Goal: Task Accomplishment & Management: Complete application form

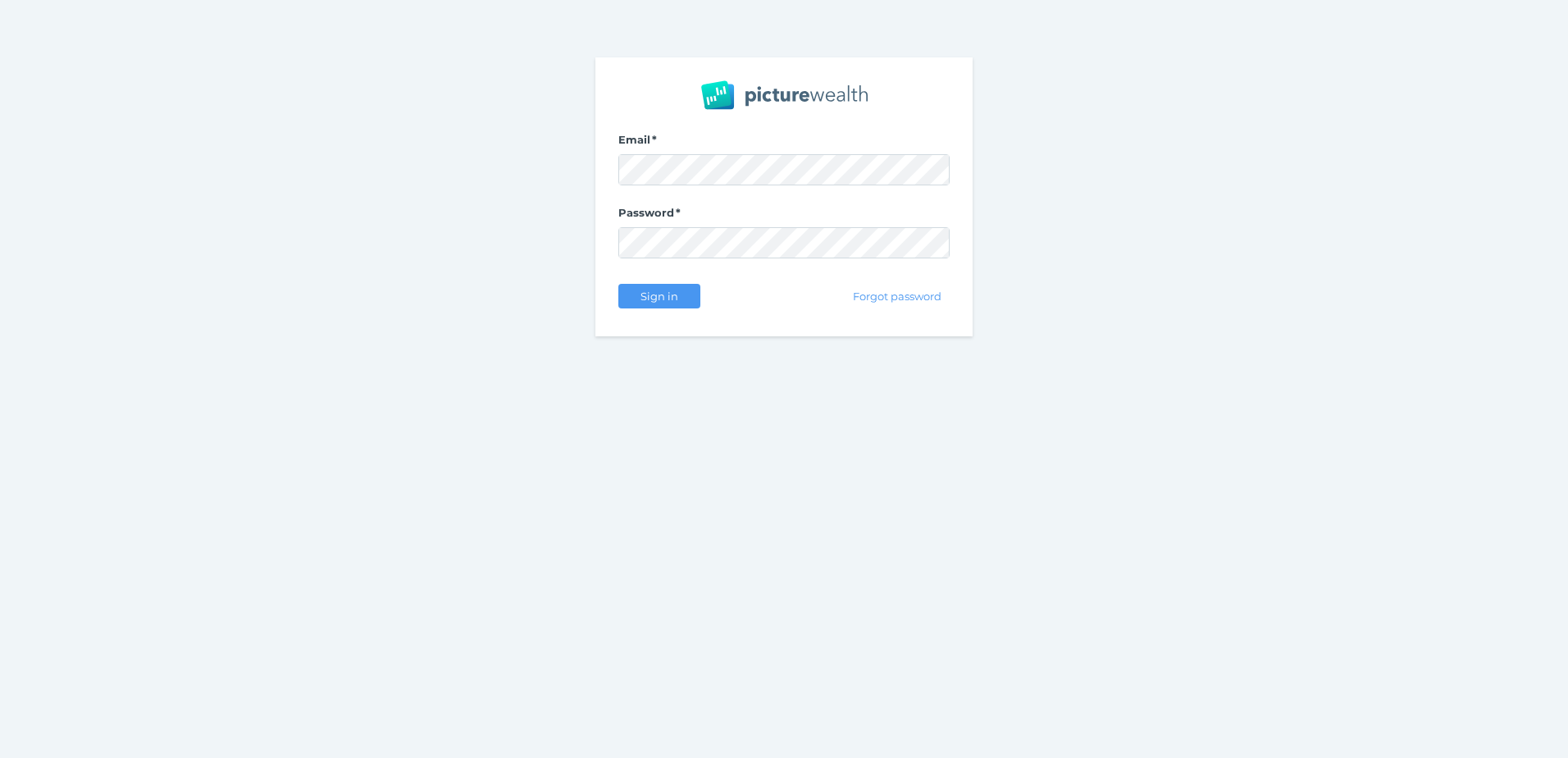
click at [0, 757] on com-1password-button at bounding box center [0, 758] width 0 height 0
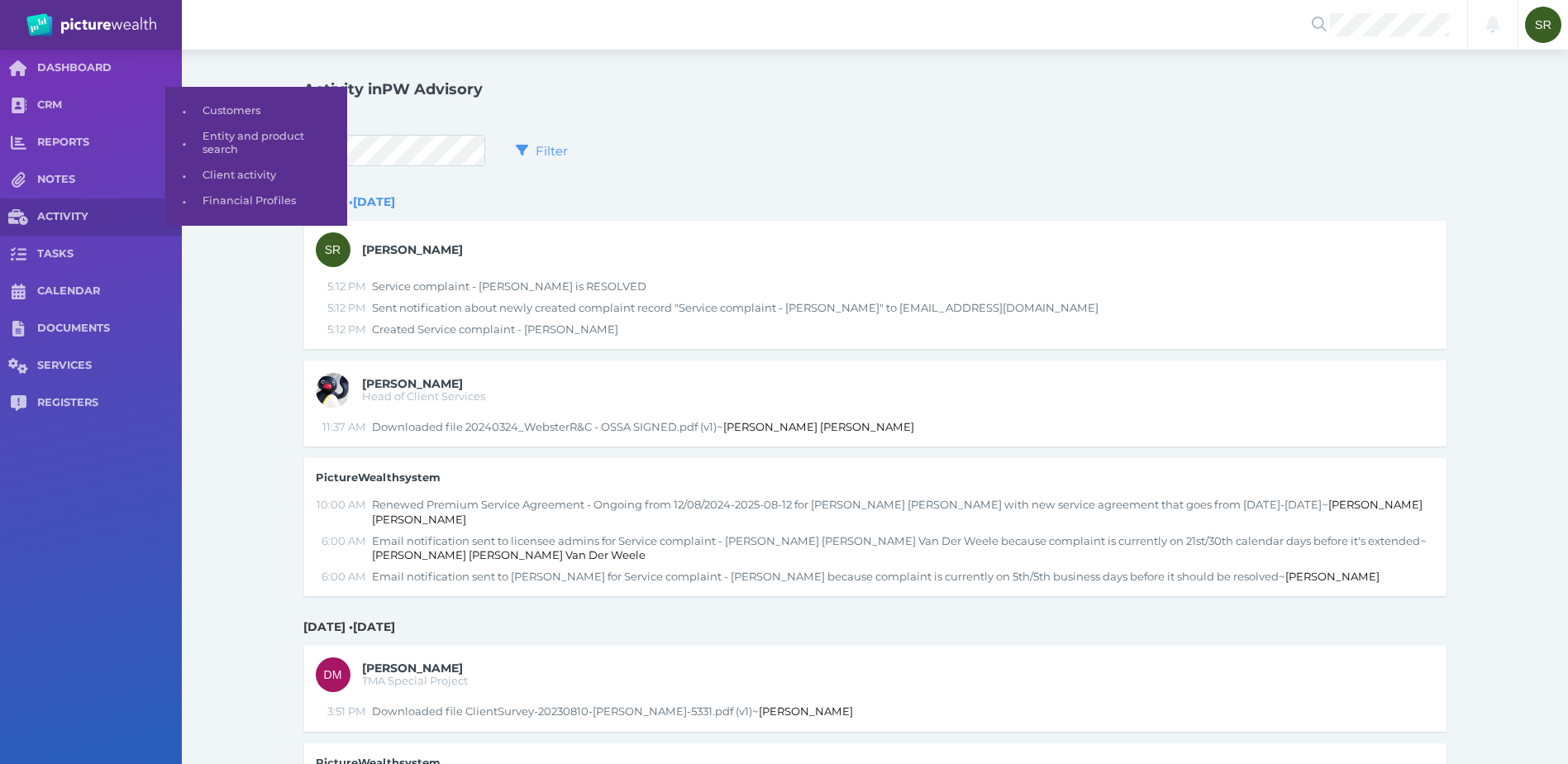
click at [57, 111] on span "CRM" at bounding box center [109, 105] width 145 height 14
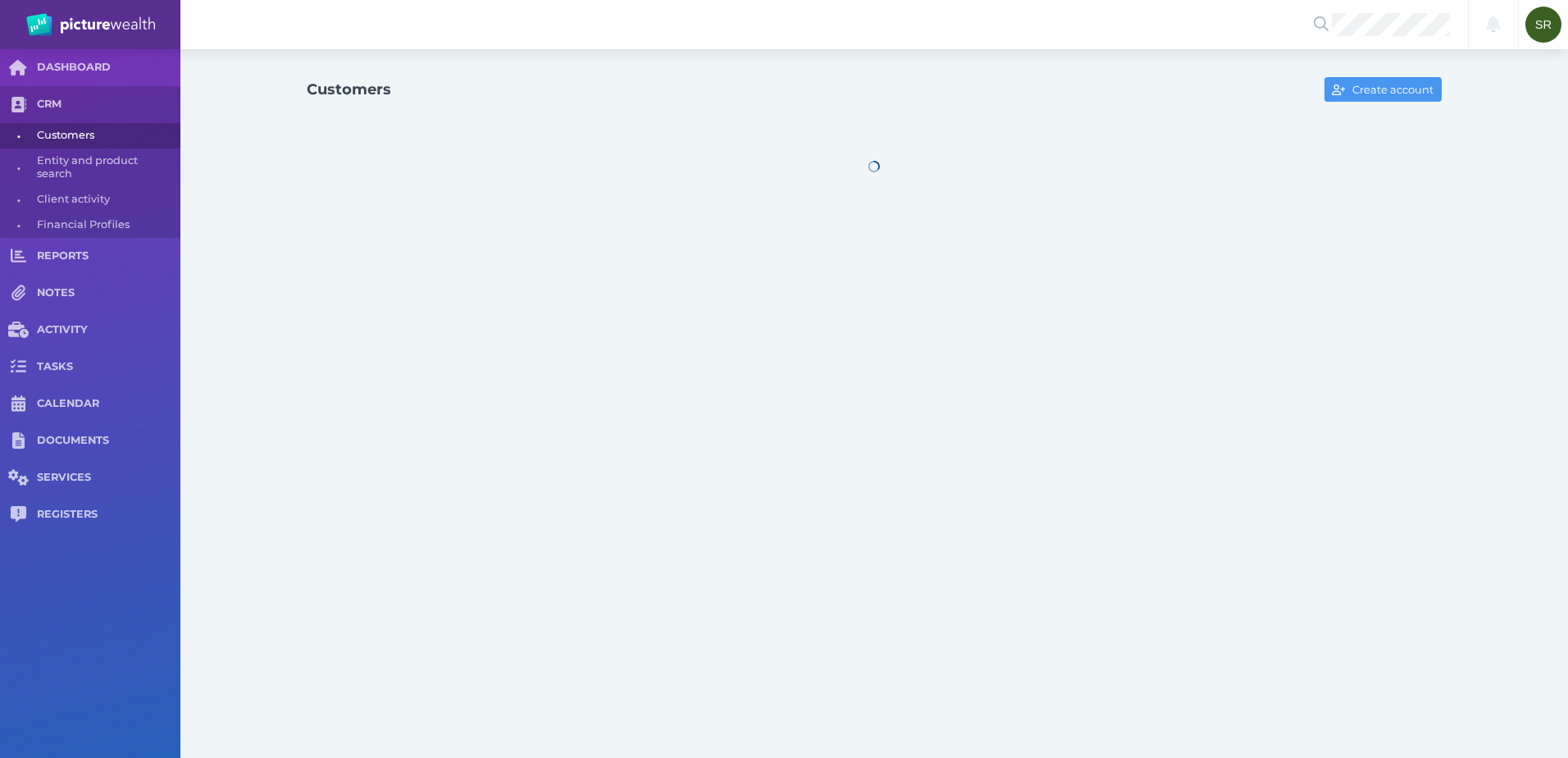
select select "25"
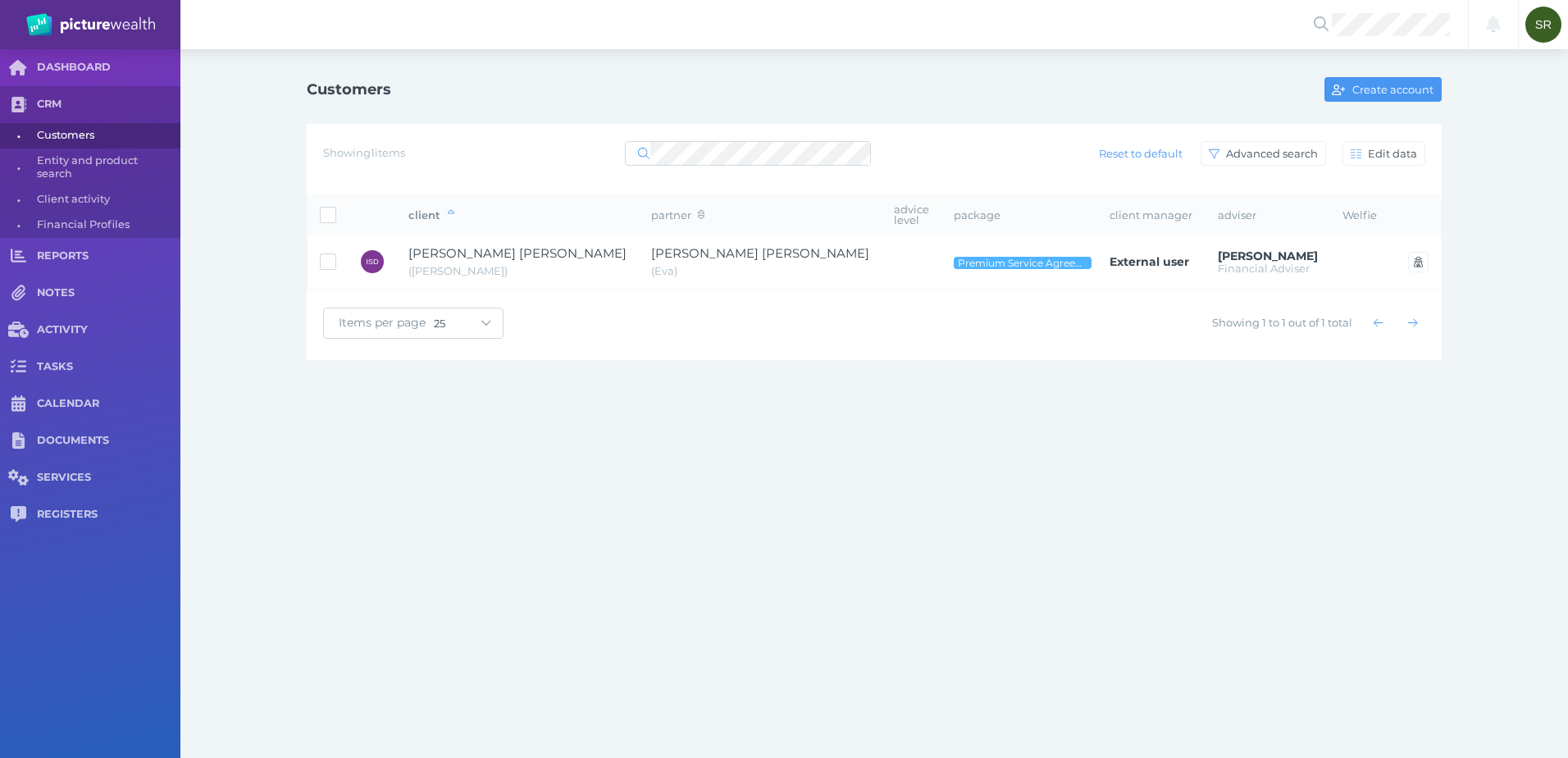
click at [482, 246] on span "[PERSON_NAME] [PERSON_NAME]" at bounding box center [517, 253] width 218 height 15
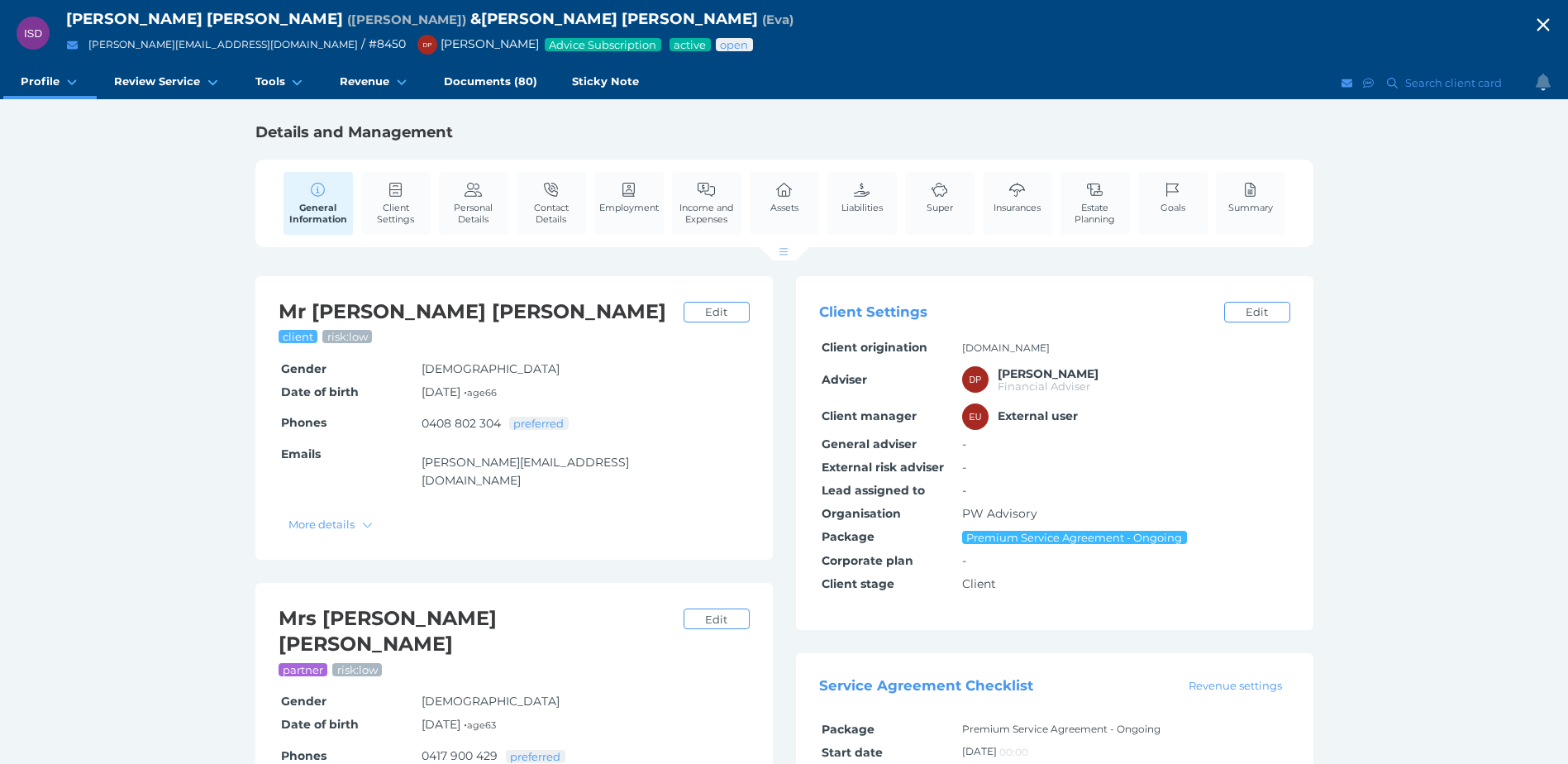
click at [1025, 208] on span "Insurances" at bounding box center [1016, 207] width 47 height 12
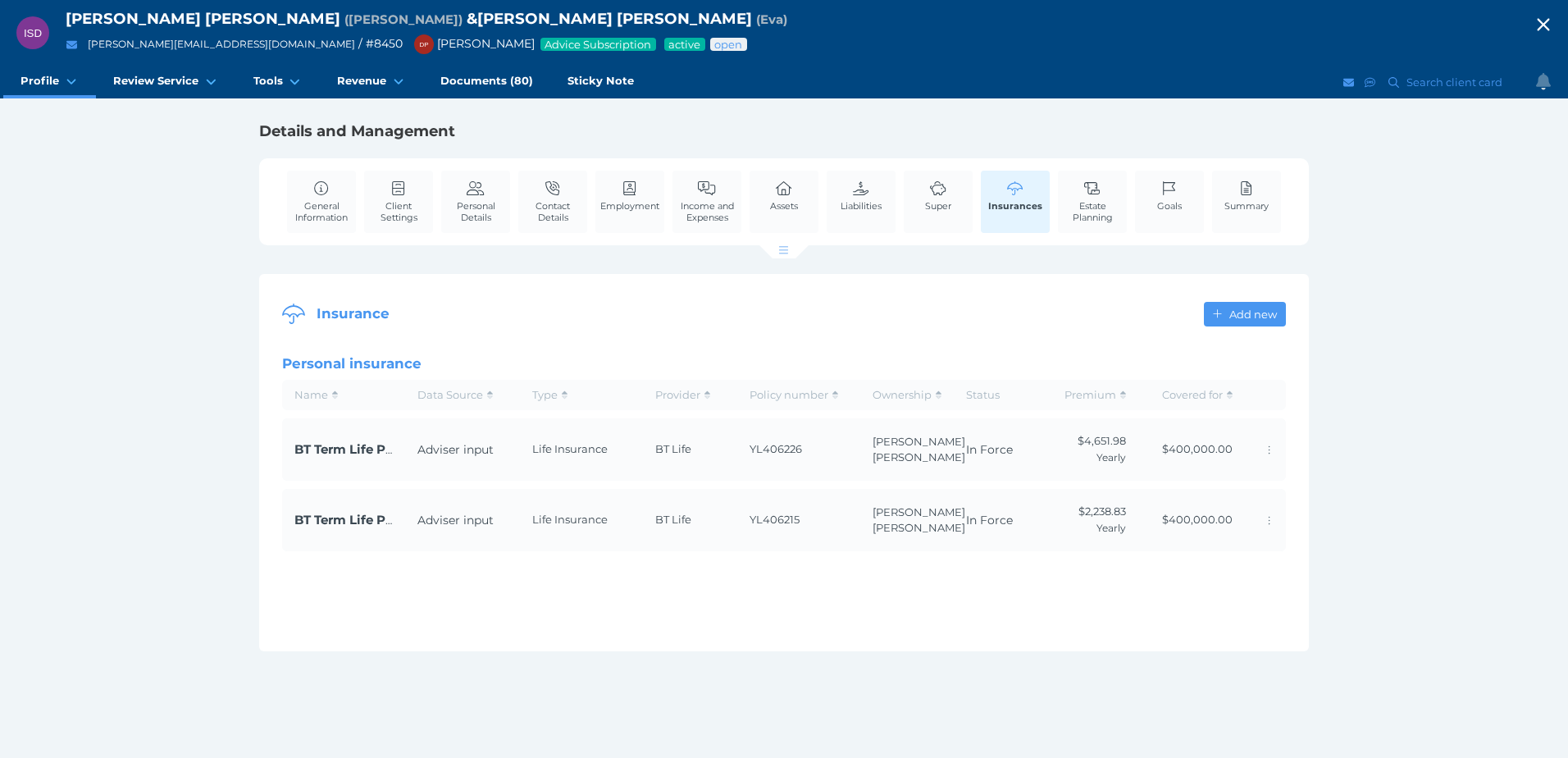
click at [766, 460] on td "YL406226" at bounding box center [798, 449] width 123 height 62
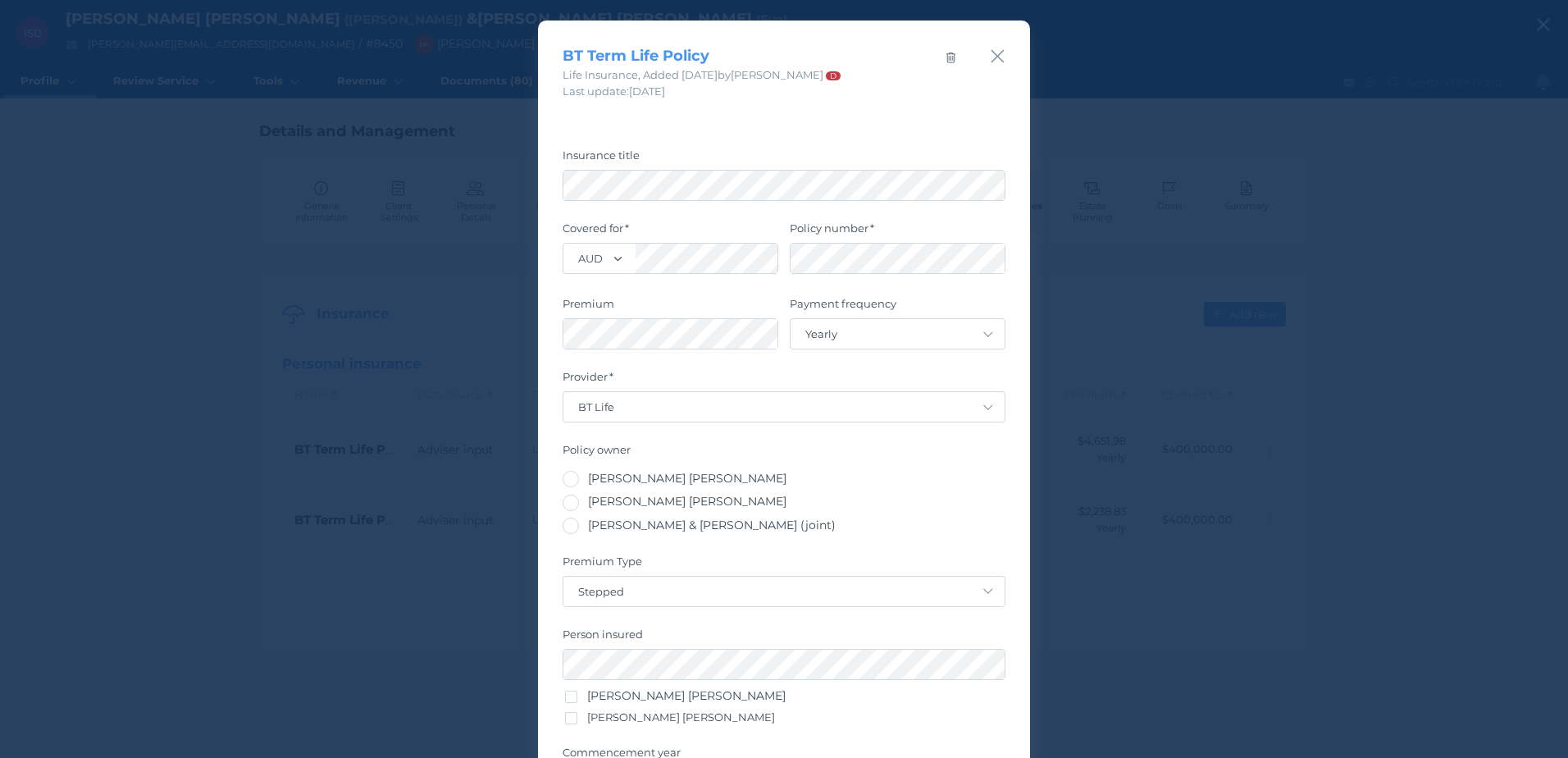
click at [991, 57] on icon "button" at bounding box center [998, 56] width 15 height 21
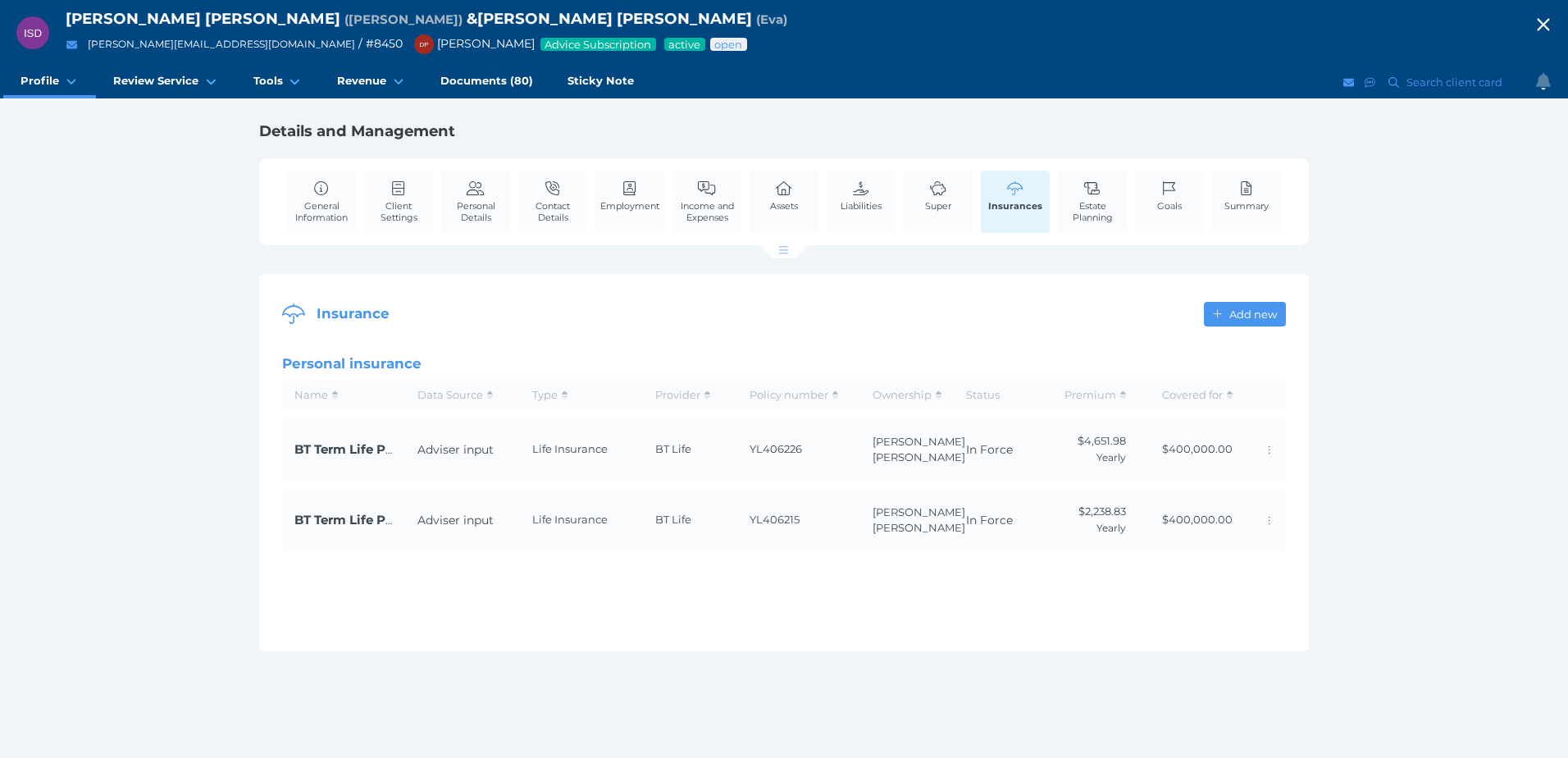
click at [480, 74] on span "Documents (80)" at bounding box center [486, 81] width 92 height 14
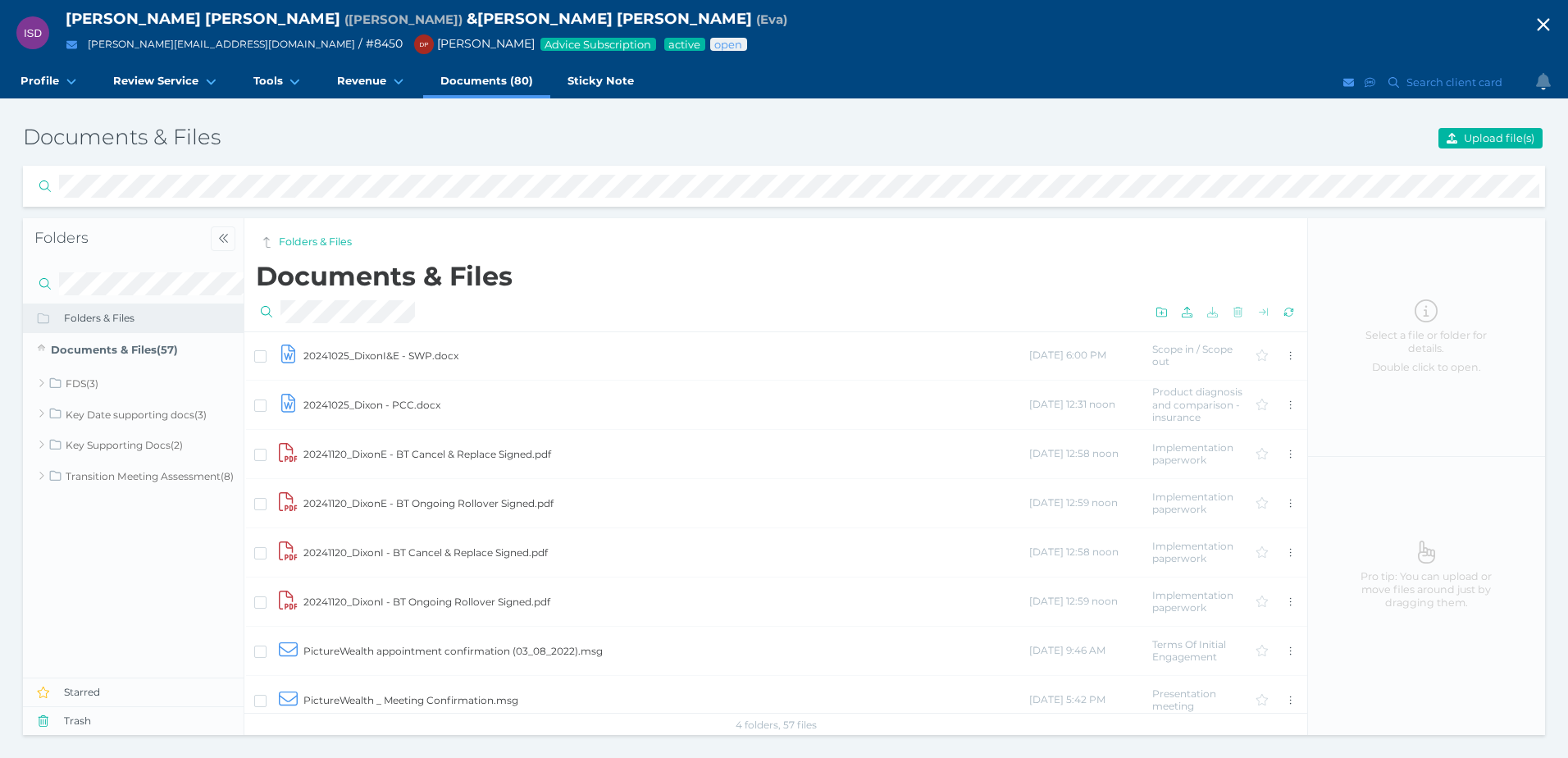
scroll to position [2458, 0]
click at [506, 460] on td "20241120_DixonE - BT Cancel & Replace Signed.pdf" at bounding box center [665, 458] width 725 height 50
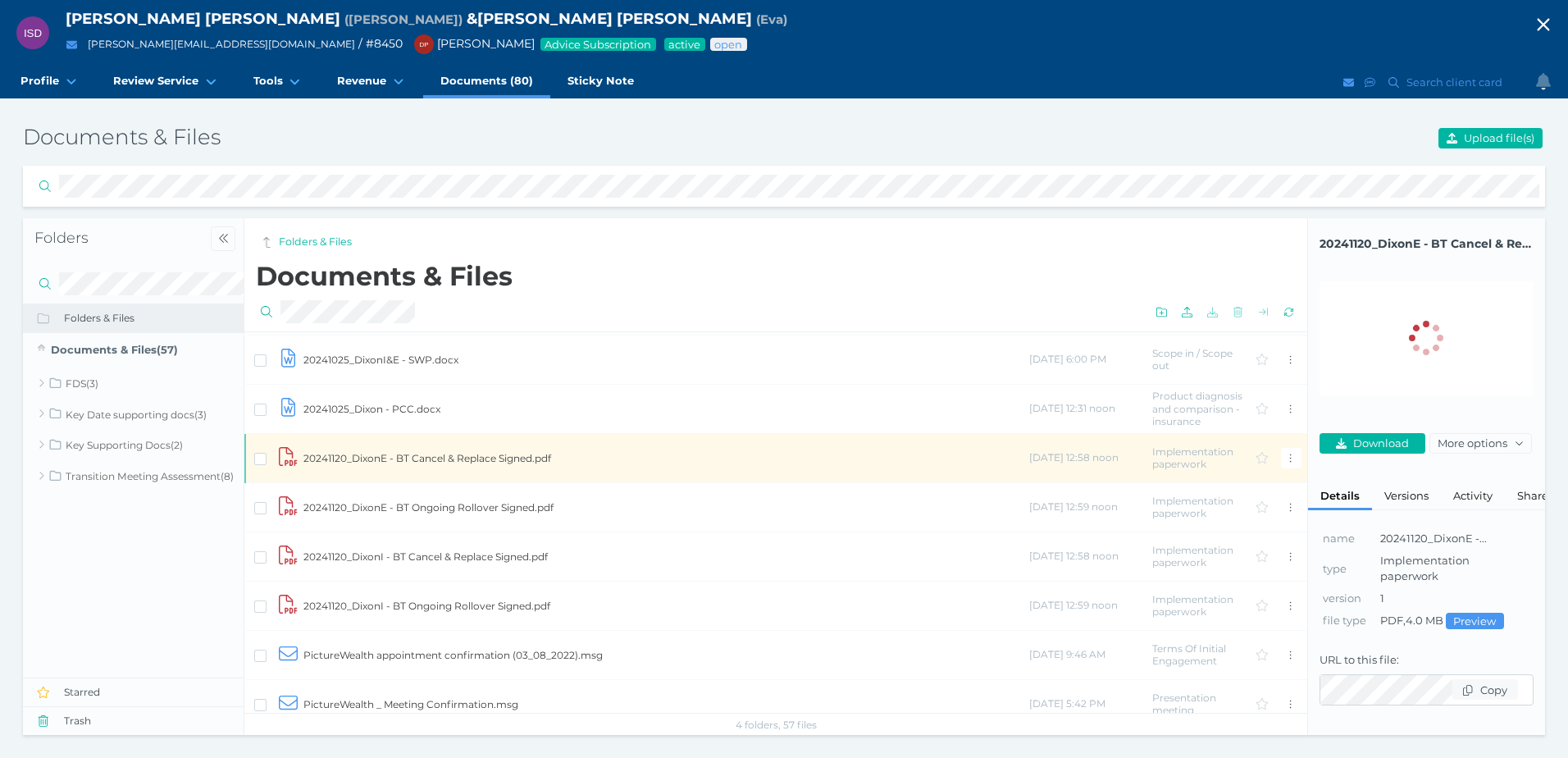
click at [1478, 619] on span "Preview" at bounding box center [1474, 621] width 56 height 13
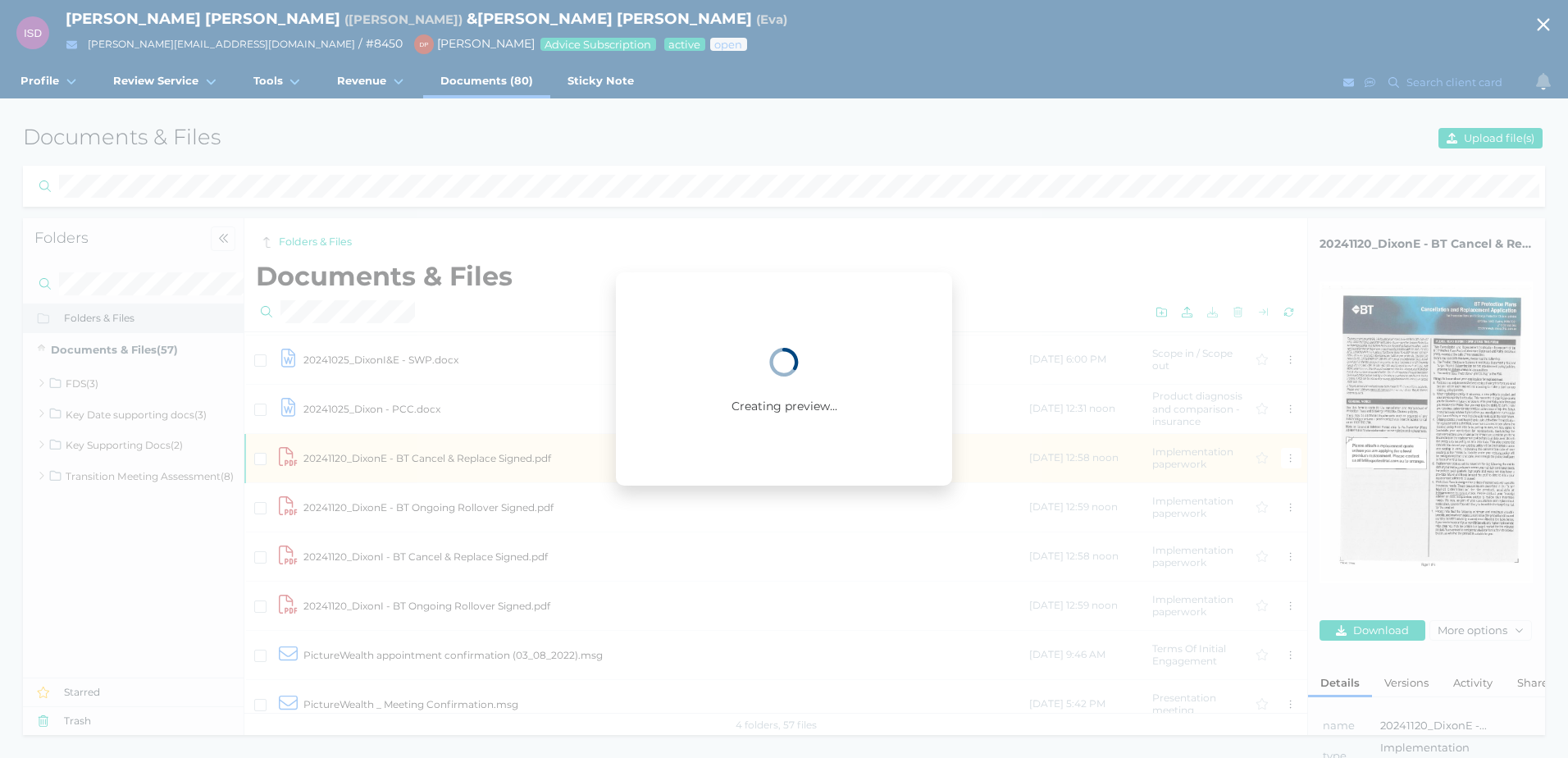
click at [994, 220] on div "Creating preview..." at bounding box center [784, 379] width 1568 height 758
click at [1538, 17] on div "Creating preview..." at bounding box center [784, 379] width 1568 height 758
click at [1544, 20] on div "Creating preview..." at bounding box center [784, 379] width 1568 height 758
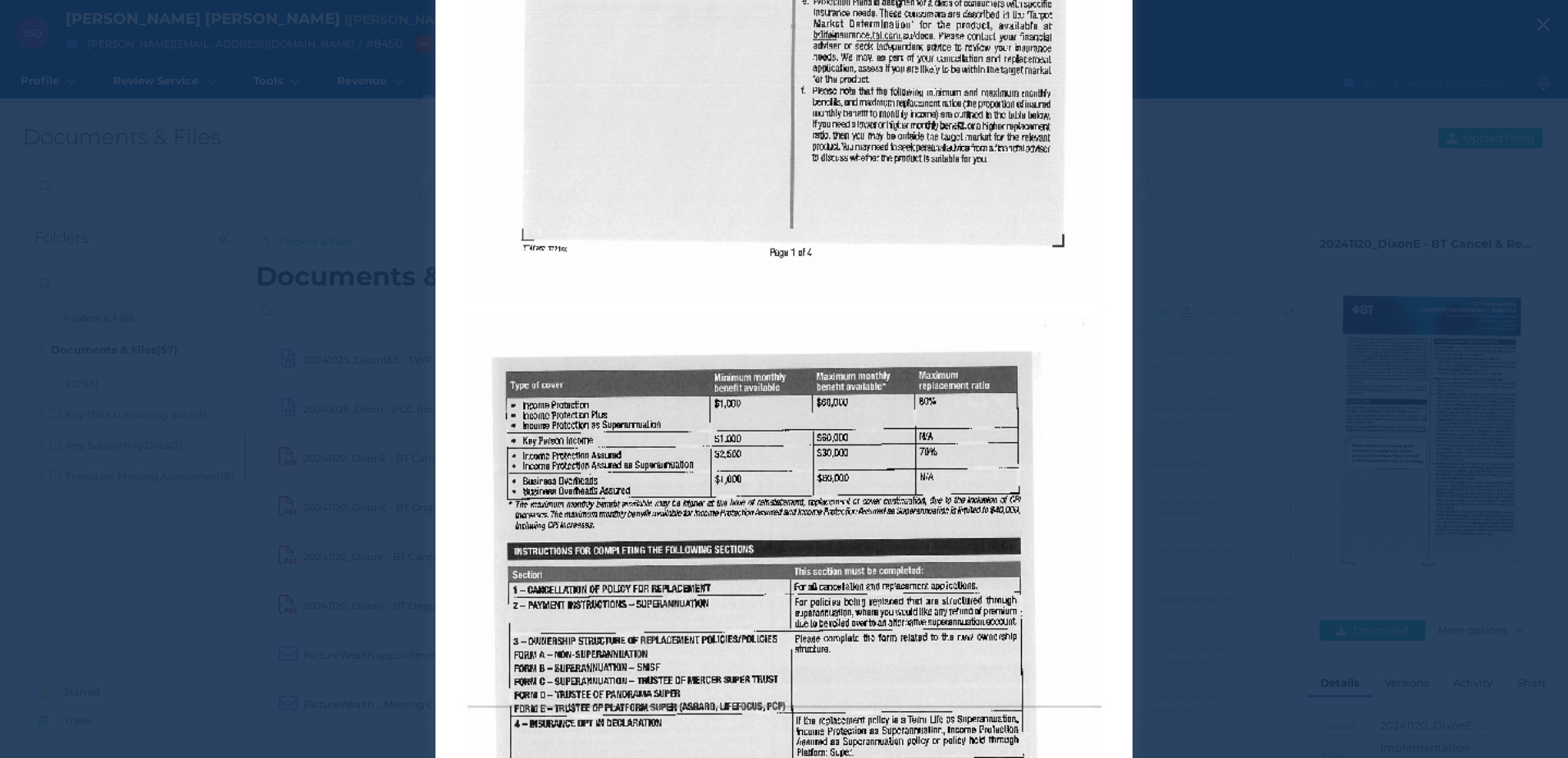
scroll to position [985, 0]
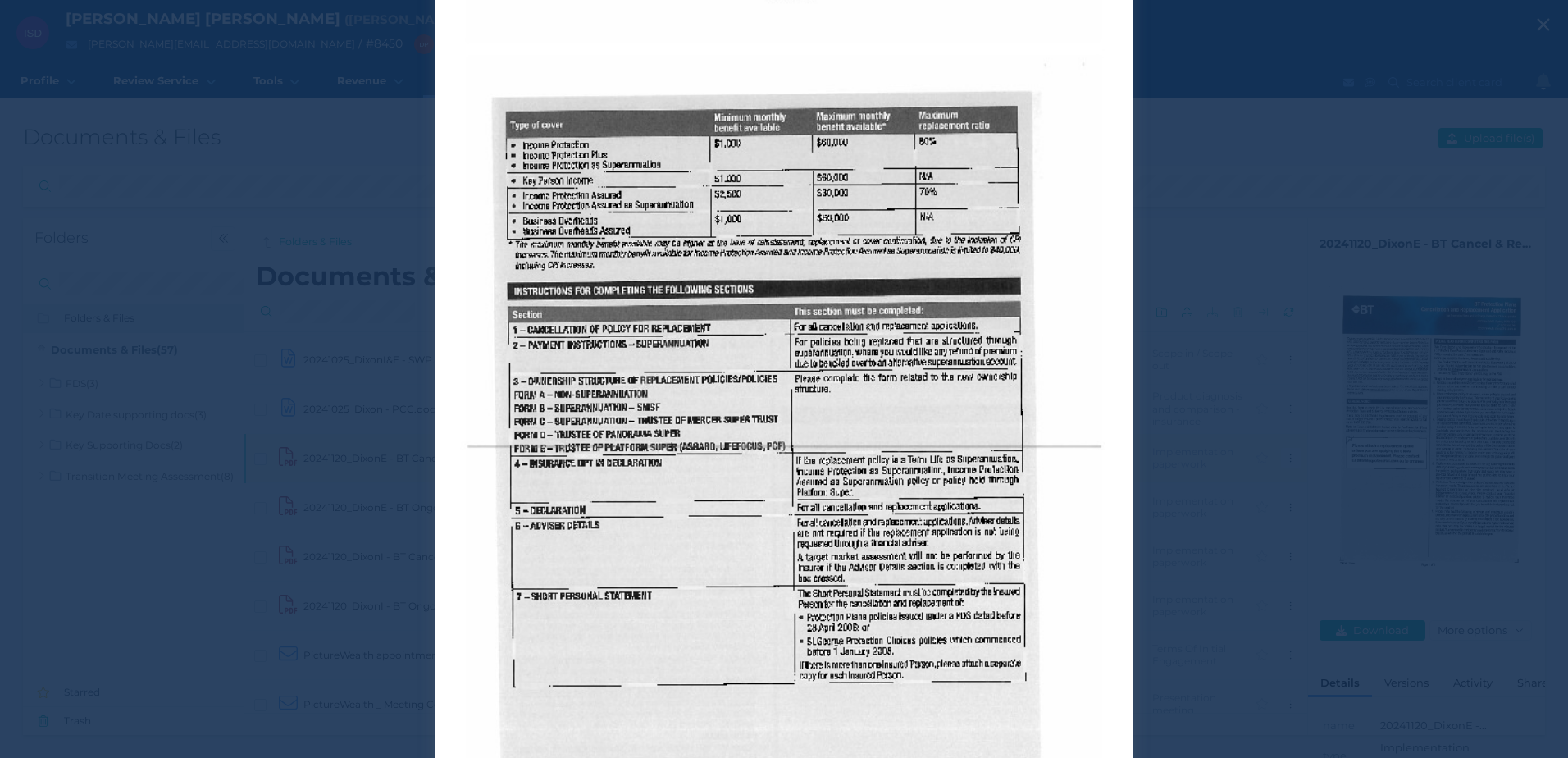
click at [1480, 71] on div "20241120_DixonE - BT Cancel & Replace Signed.pdf" at bounding box center [784, 379] width 1568 height 758
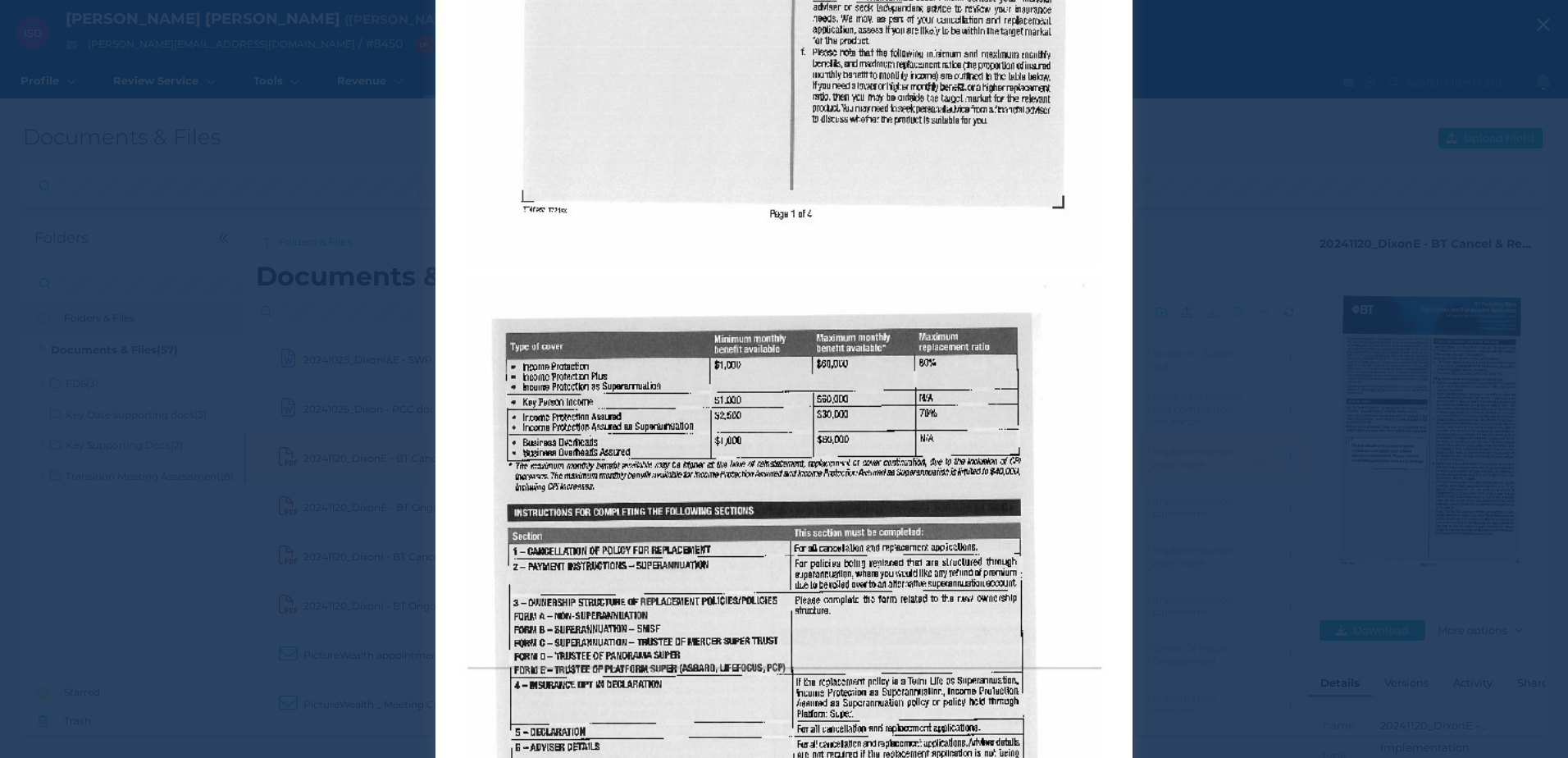
scroll to position [492, 0]
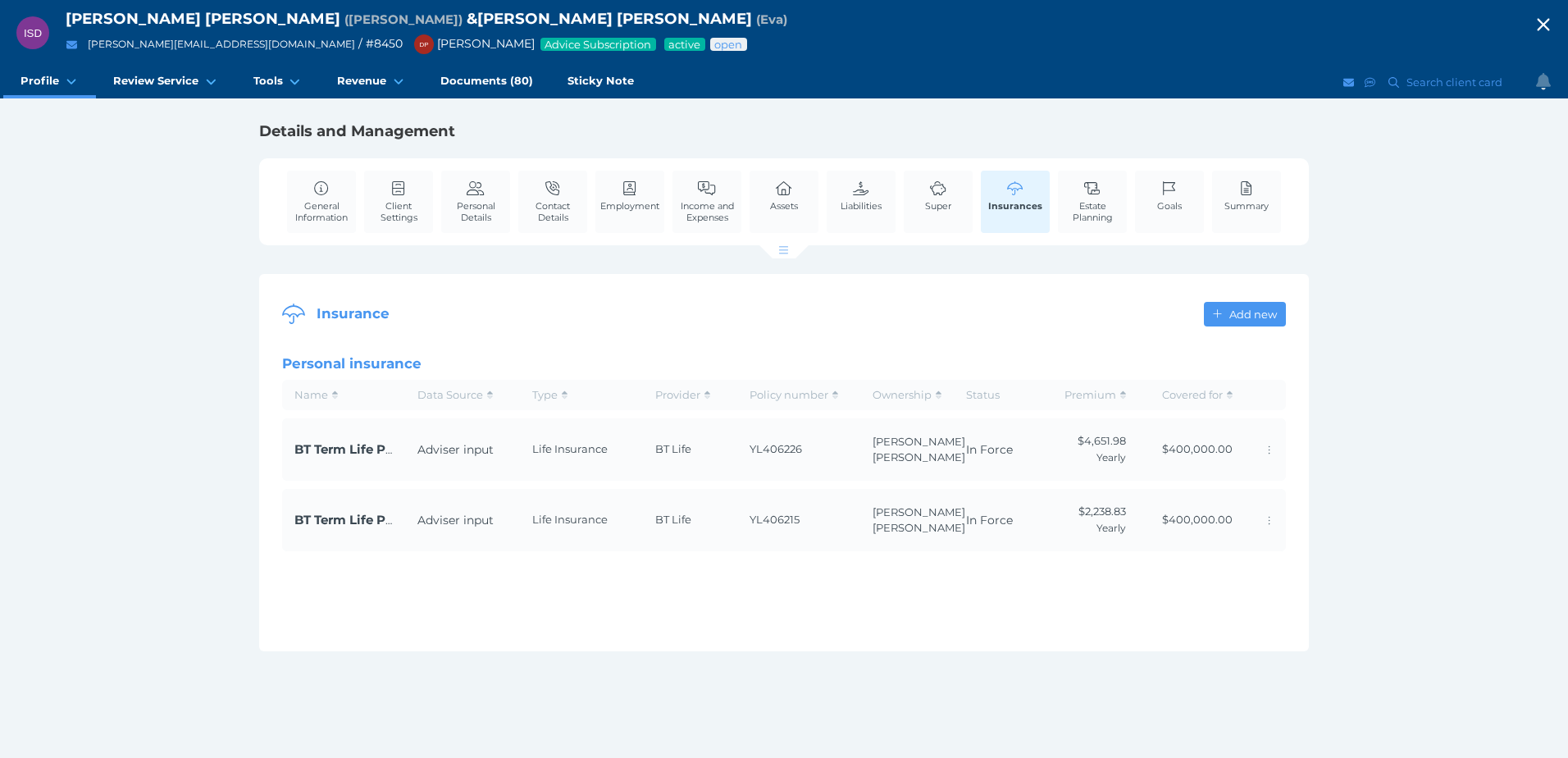
click at [32, 32] on span "ISD" at bounding box center [32, 32] width 18 height 12
click at [1546, 15] on icon "button" at bounding box center [1543, 25] width 25 height 20
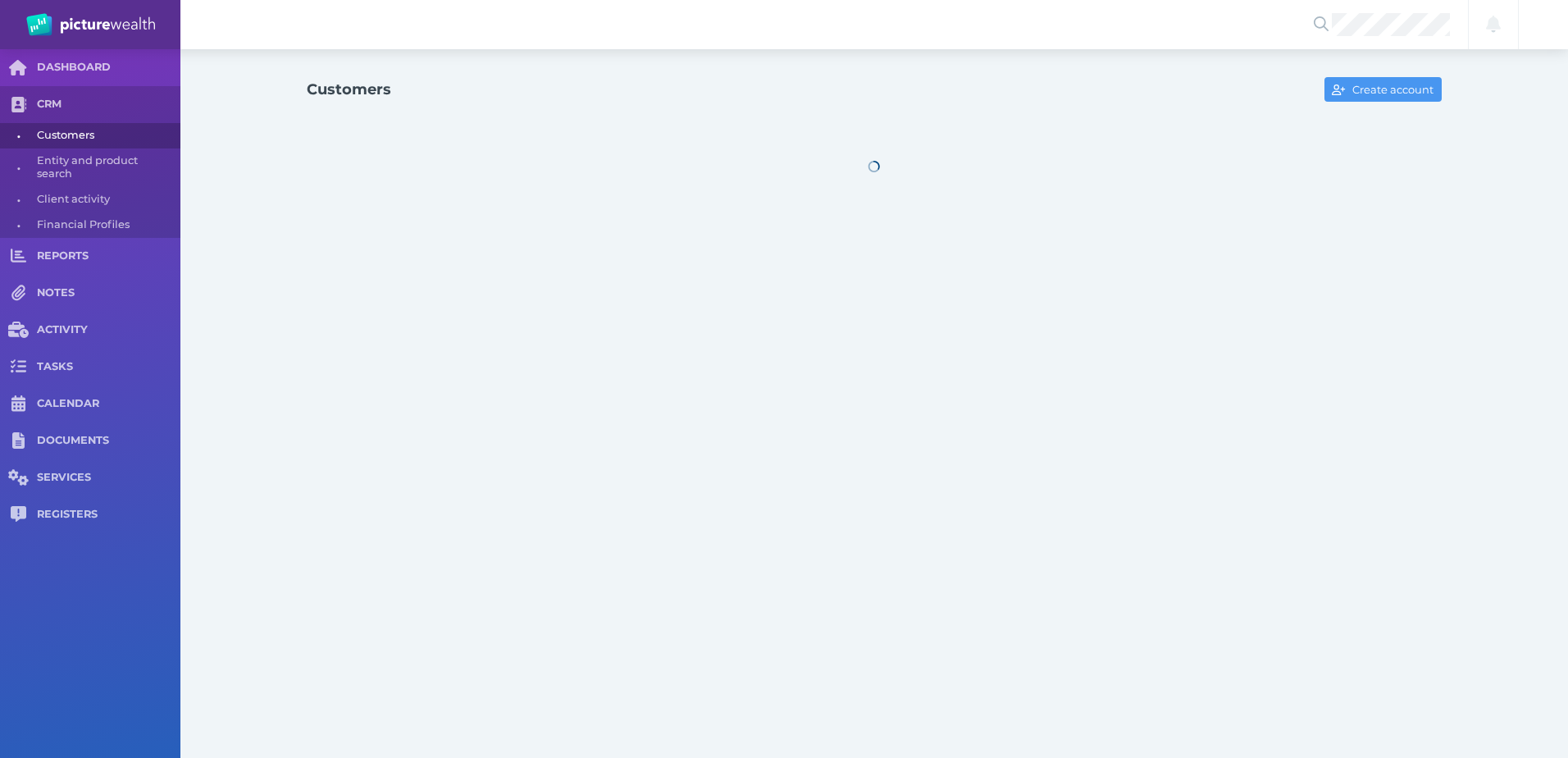
select select "25"
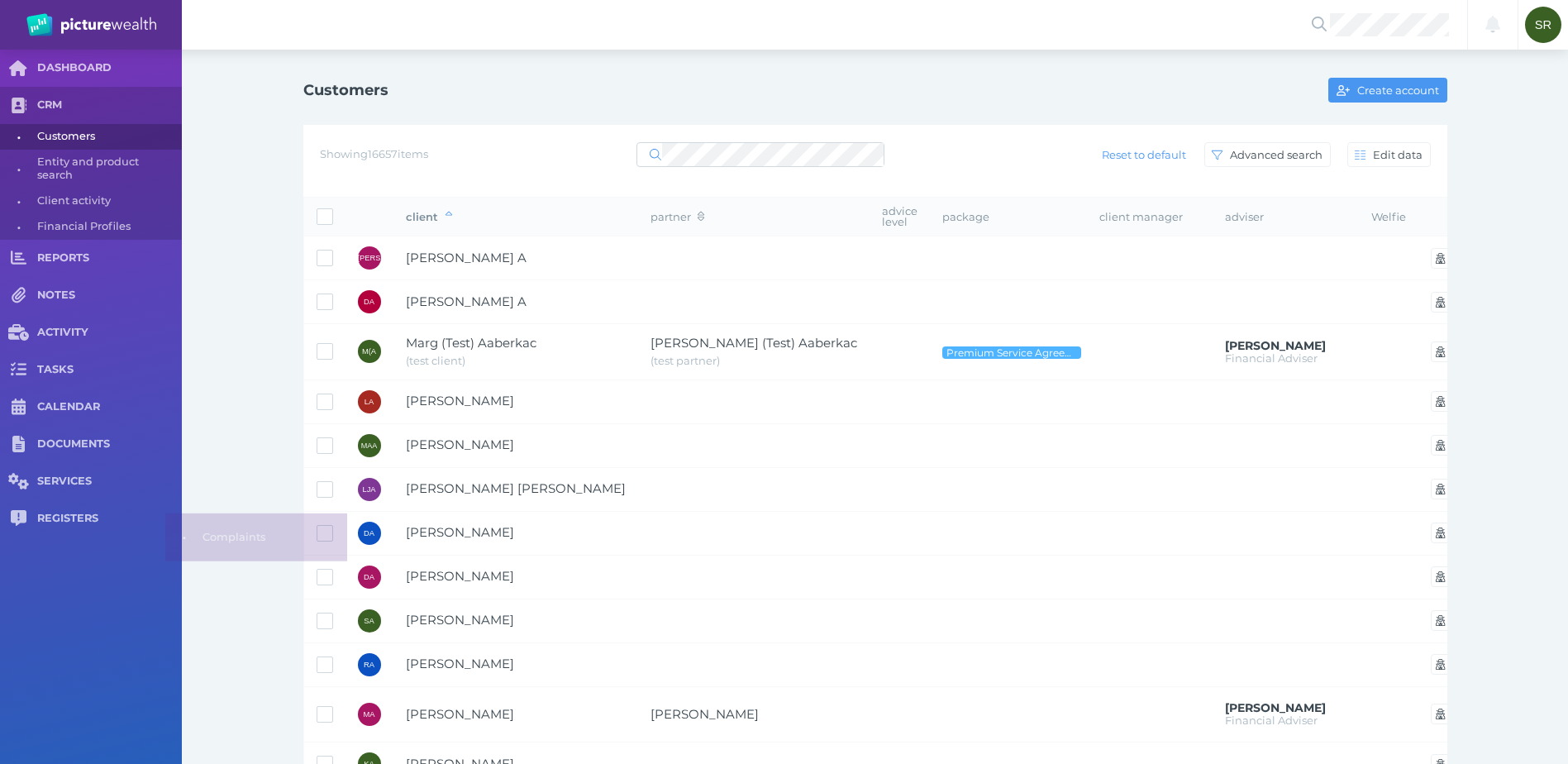
click at [81, 515] on span "REGISTERS" at bounding box center [109, 518] width 145 height 14
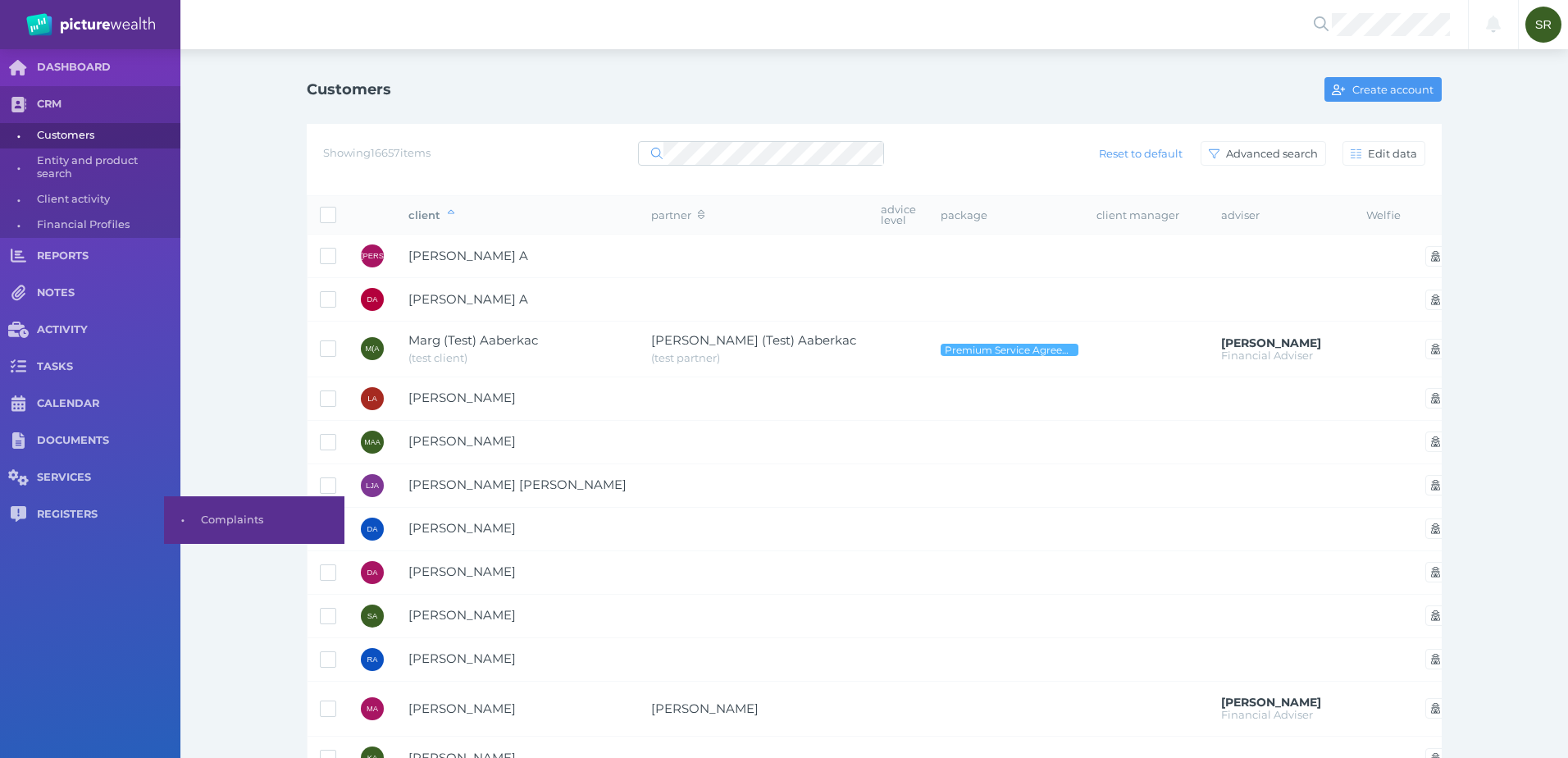
select select "25"
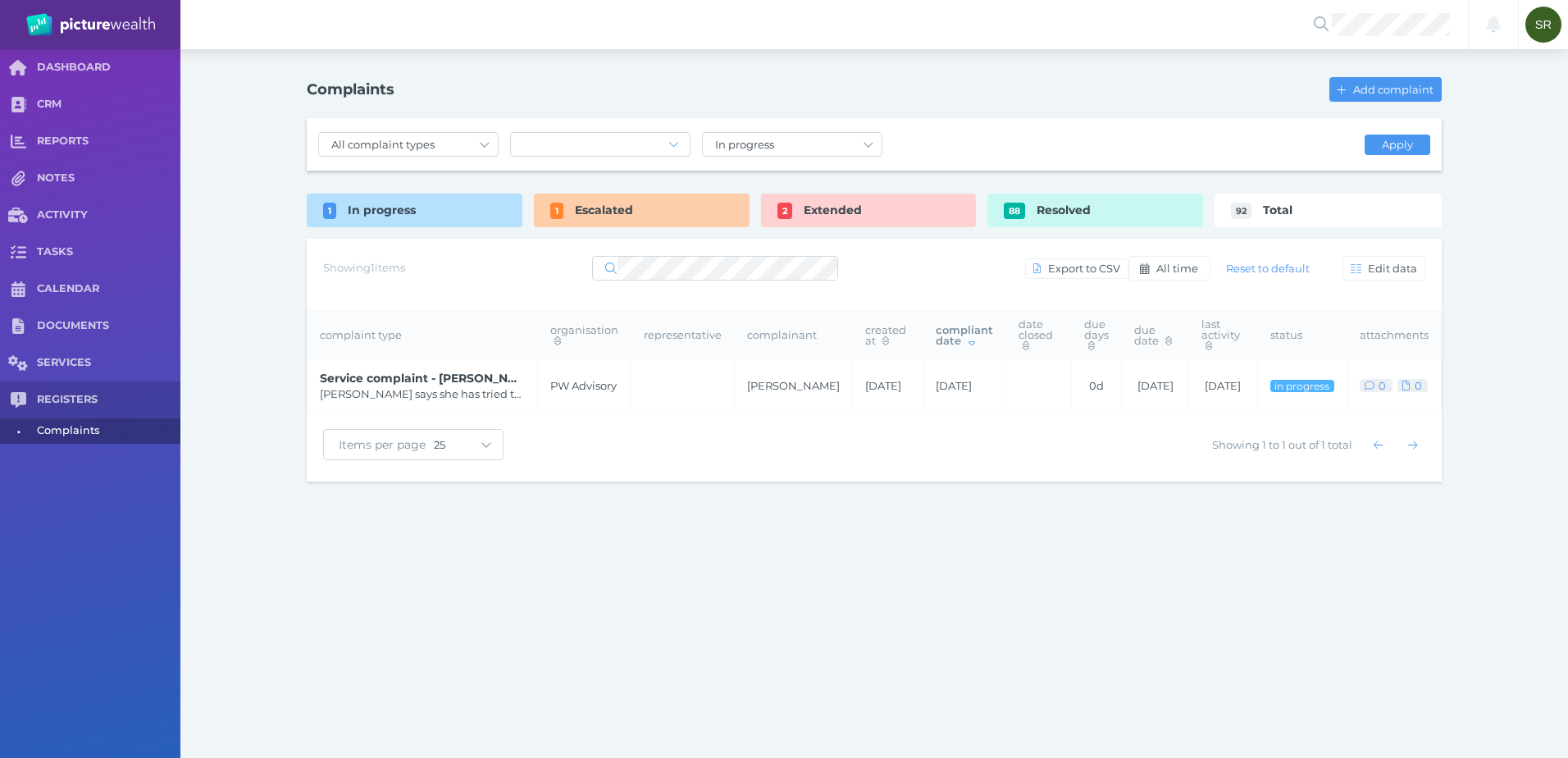
click at [669, 218] on div "Escalated" at bounding box center [642, 209] width 216 height 33
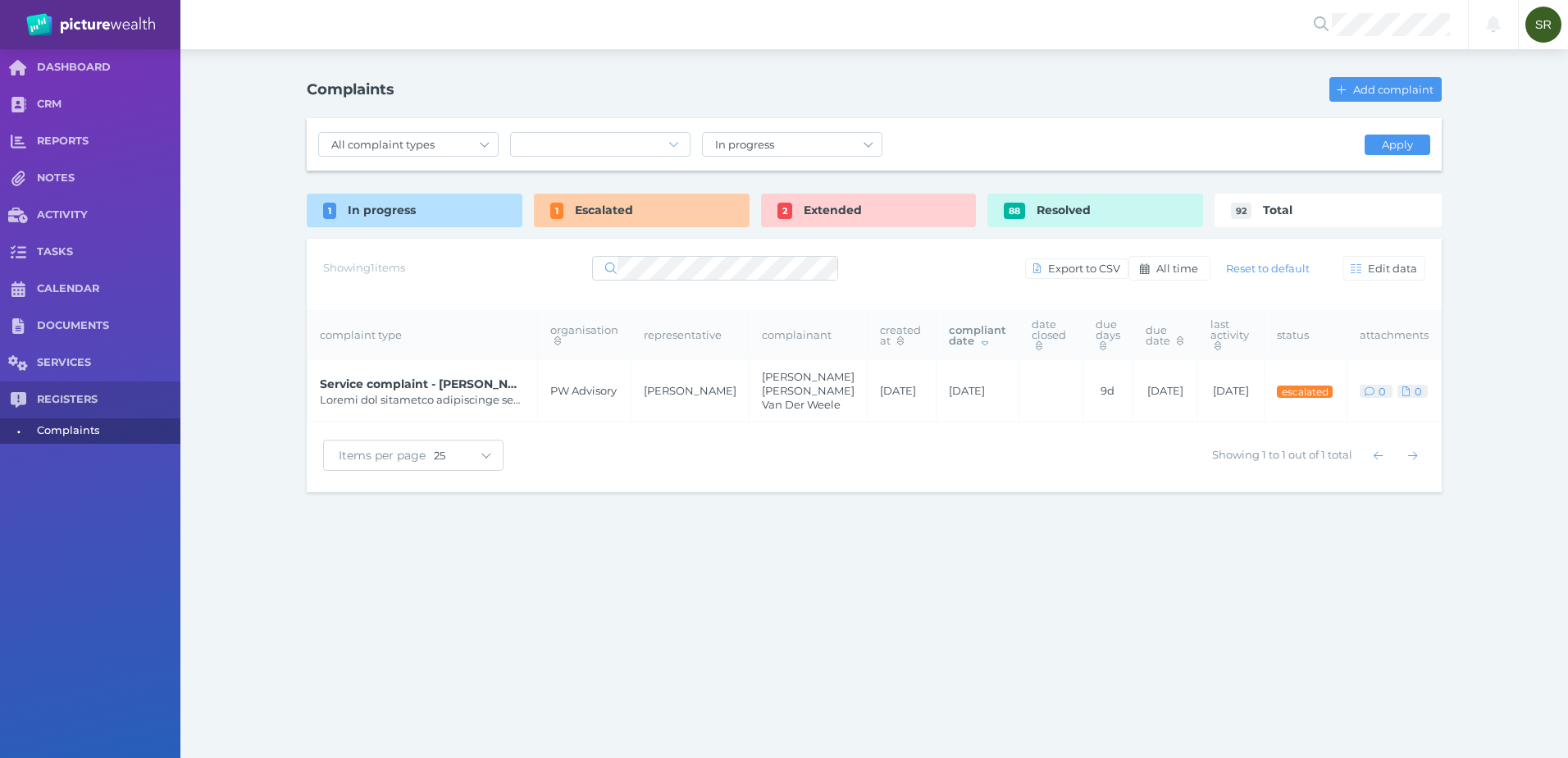
click at [1362, 93] on span "Add complaint" at bounding box center [1396, 90] width 91 height 13
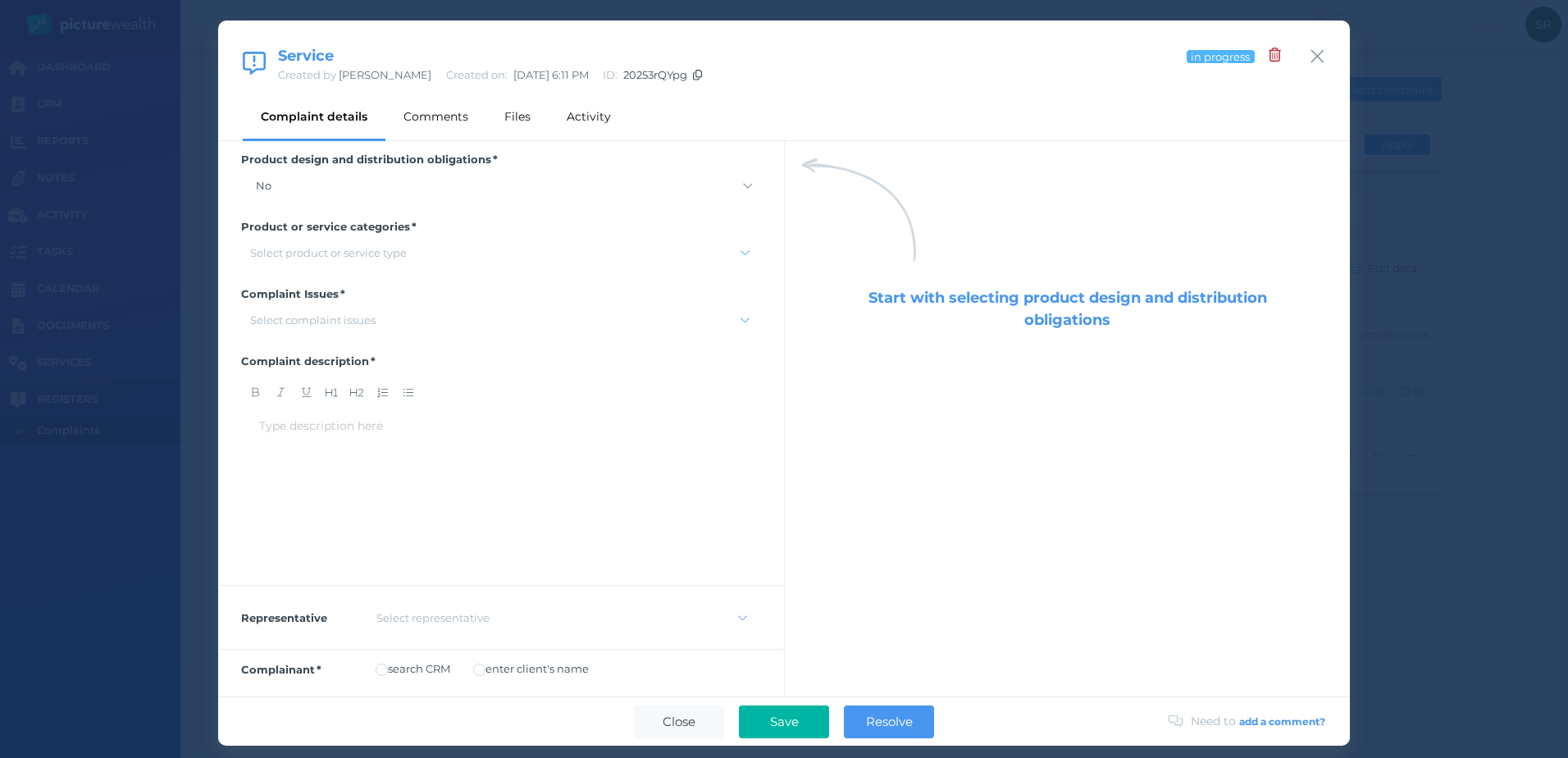
click at [405, 253] on div "Select product or service type" at bounding box center [328, 252] width 157 height 13
click at [355, 334] on div "Not product/service-related" at bounding box center [494, 332] width 506 height 24
click at [407, 255] on icon at bounding box center [408, 252] width 9 height 10
click at [353, 415] on div "Personal advice" at bounding box center [494, 420] width 506 height 24
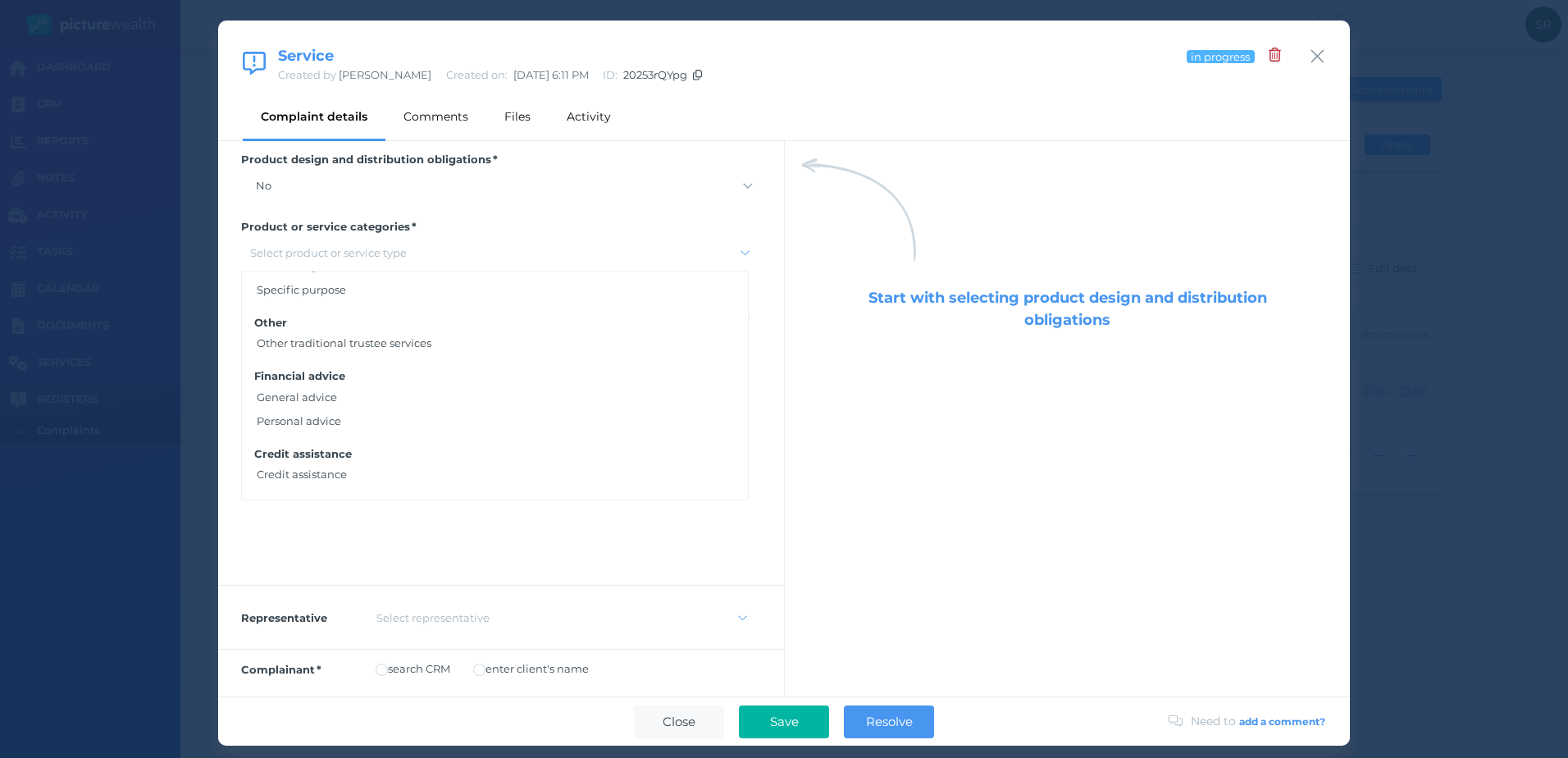
scroll to position [2568, 0]
click at [865, 402] on div "Start with selecting product design and distribution obligations" at bounding box center [1066, 418] width 566 height 555
click at [419, 305] on label "Complaint Issues" at bounding box center [501, 297] width 520 height 21
click at [415, 317] on div "Select complaint issues" at bounding box center [490, 320] width 492 height 13
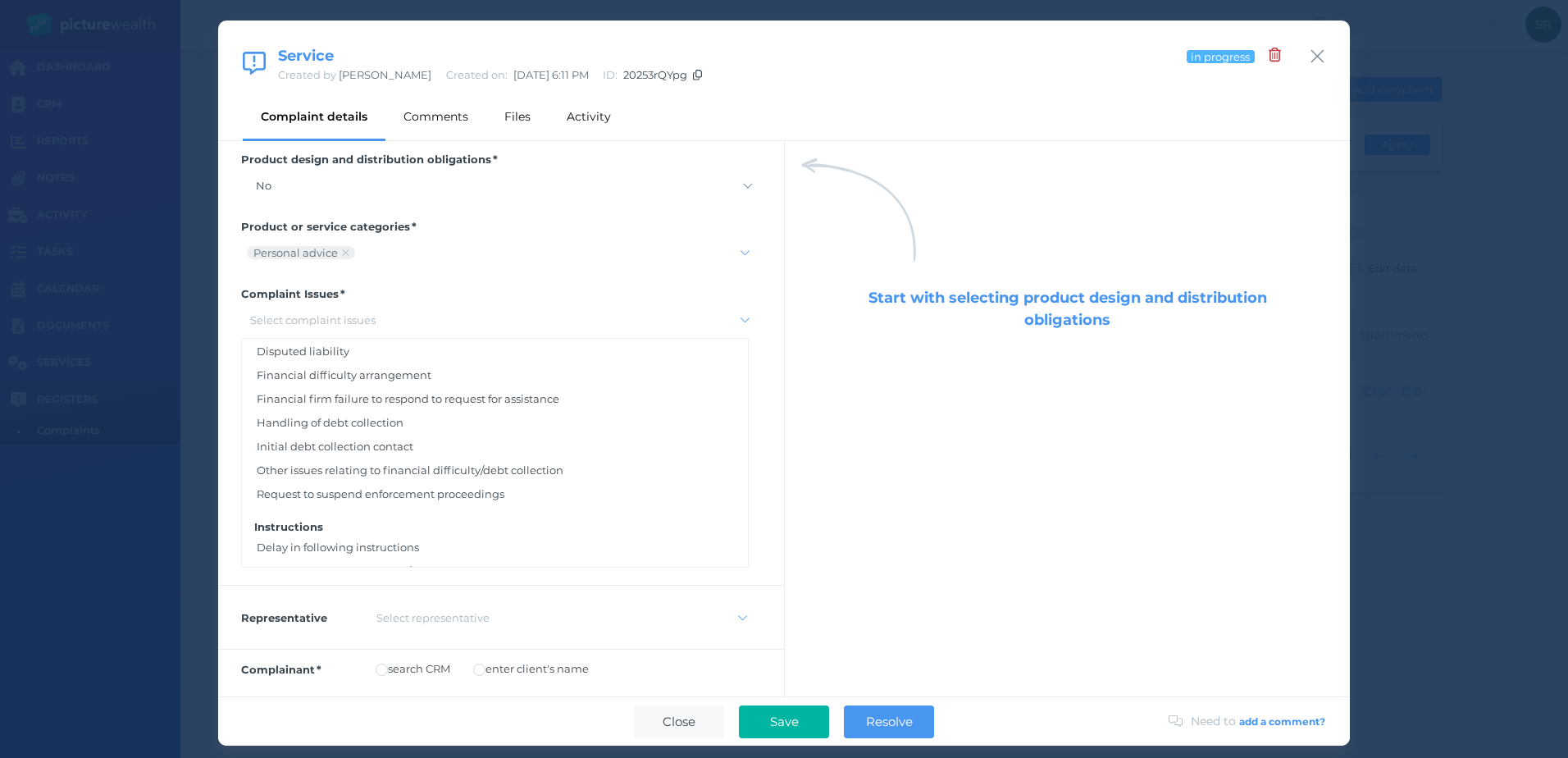
scroll to position [2214, 0]
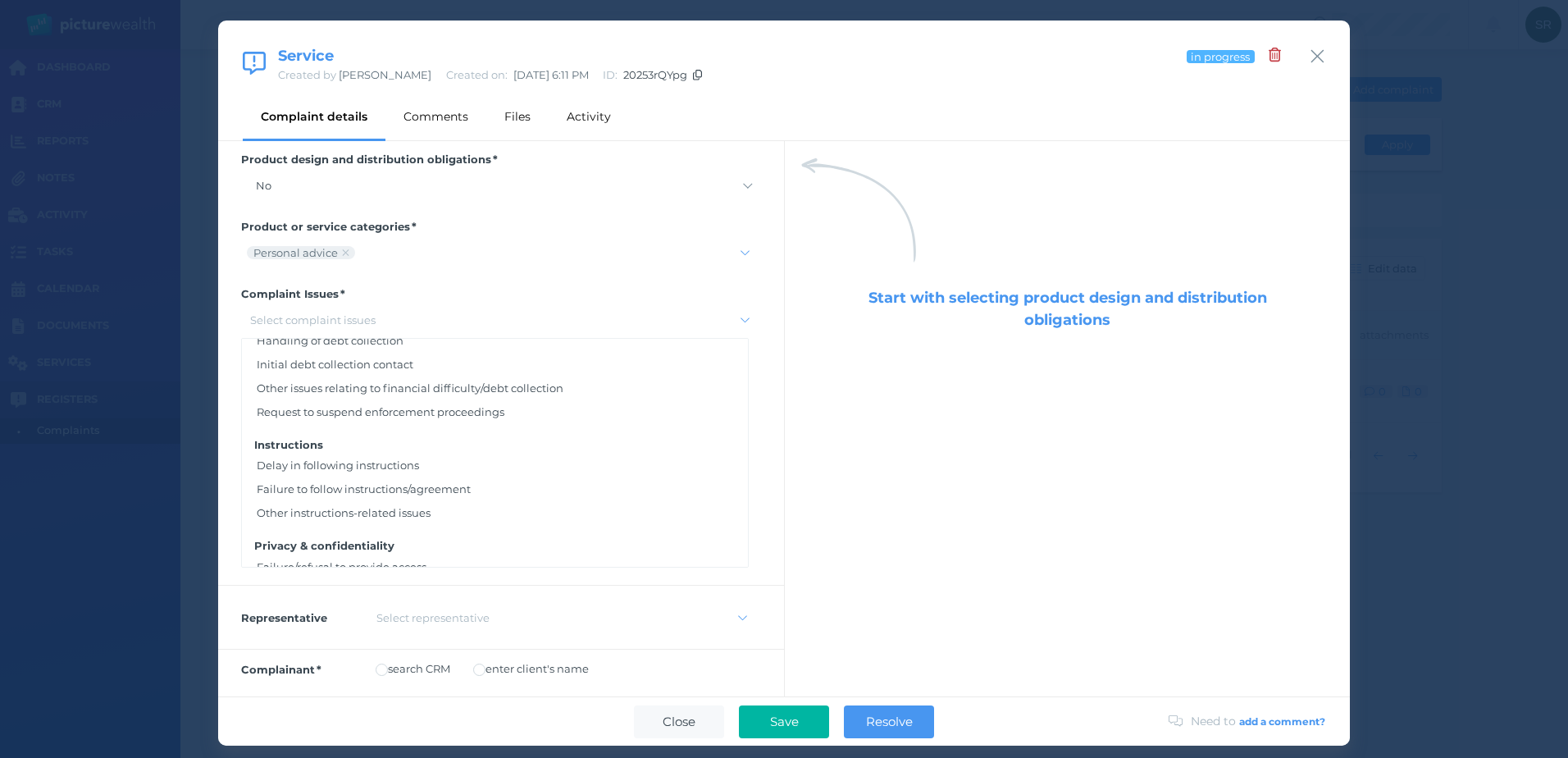
click at [326, 482] on div "Failure to follow instructions/agreement" at bounding box center [494, 488] width 506 height 24
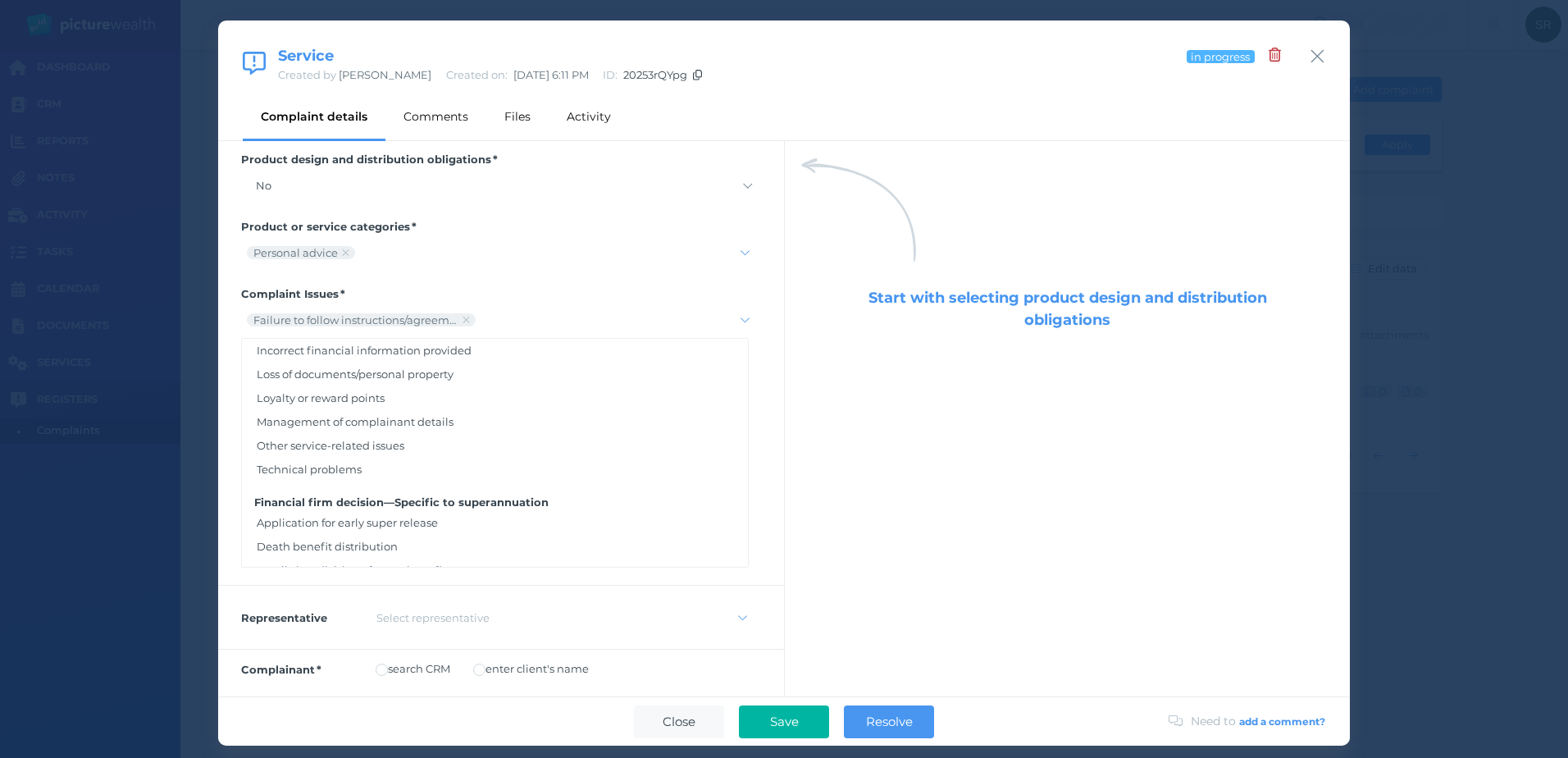
scroll to position [164, 0]
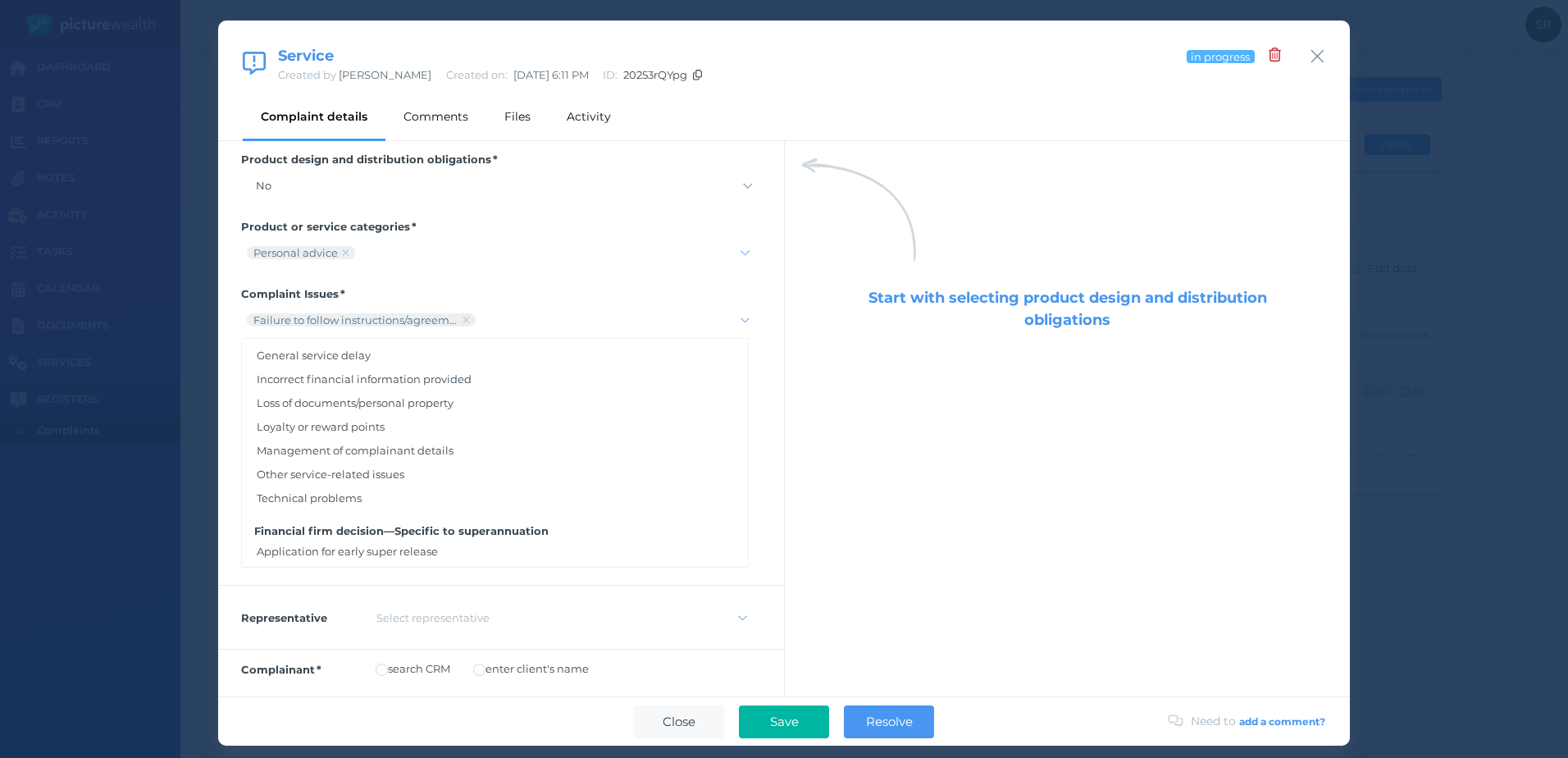
click at [380, 467] on div "Other service-related issues" at bounding box center [494, 473] width 506 height 24
click at [824, 377] on div "Start with selecting product design and distribution obligations" at bounding box center [1066, 418] width 566 height 555
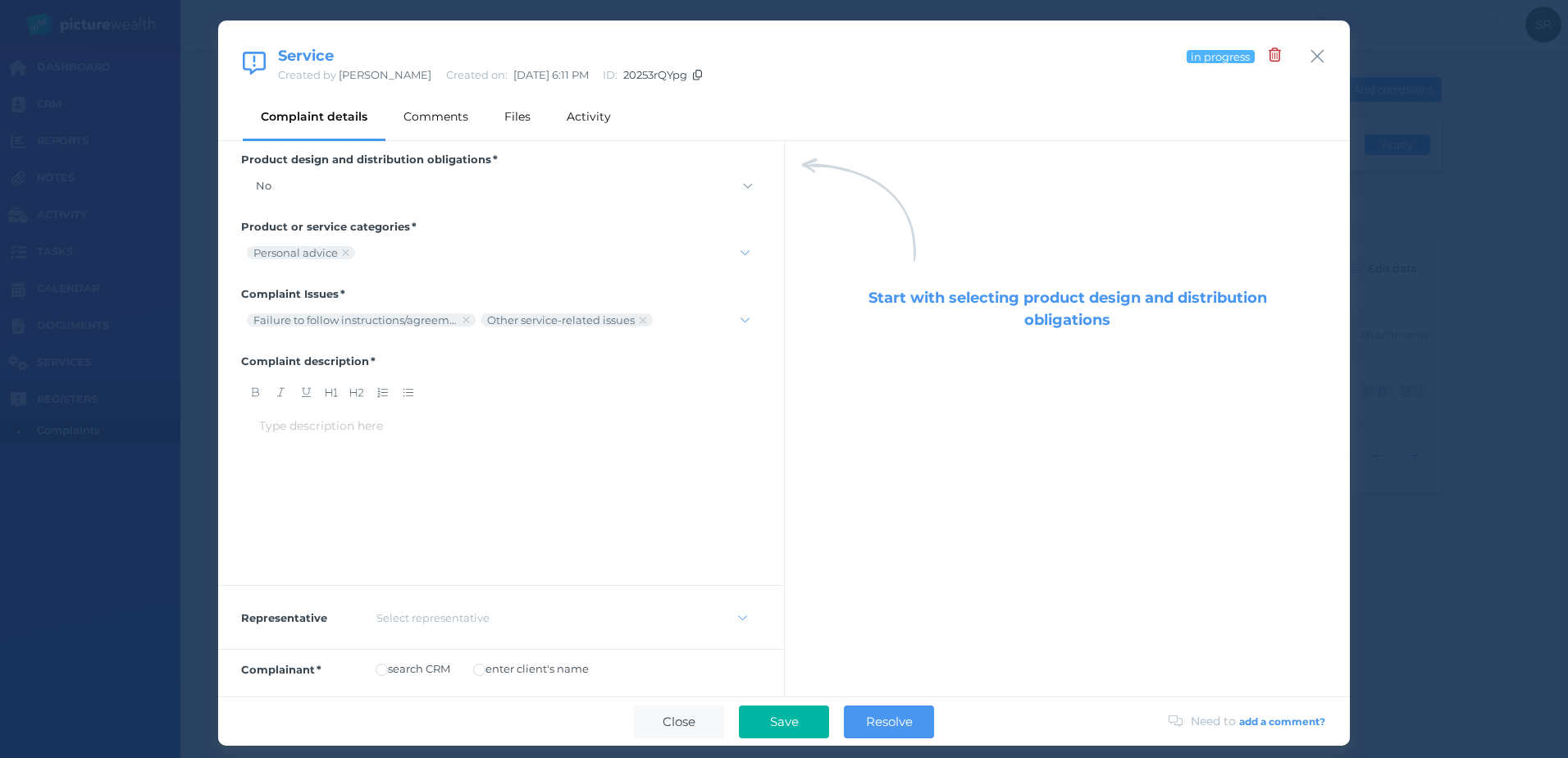
click at [427, 411] on div "Type description here ﻿" at bounding box center [501, 491] width 520 height 164
click at [396, 434] on div "Type description here ﻿" at bounding box center [501, 426] width 484 height 17
click at [420, 452] on div "Type description here ﻿" at bounding box center [501, 490] width 484 height 148
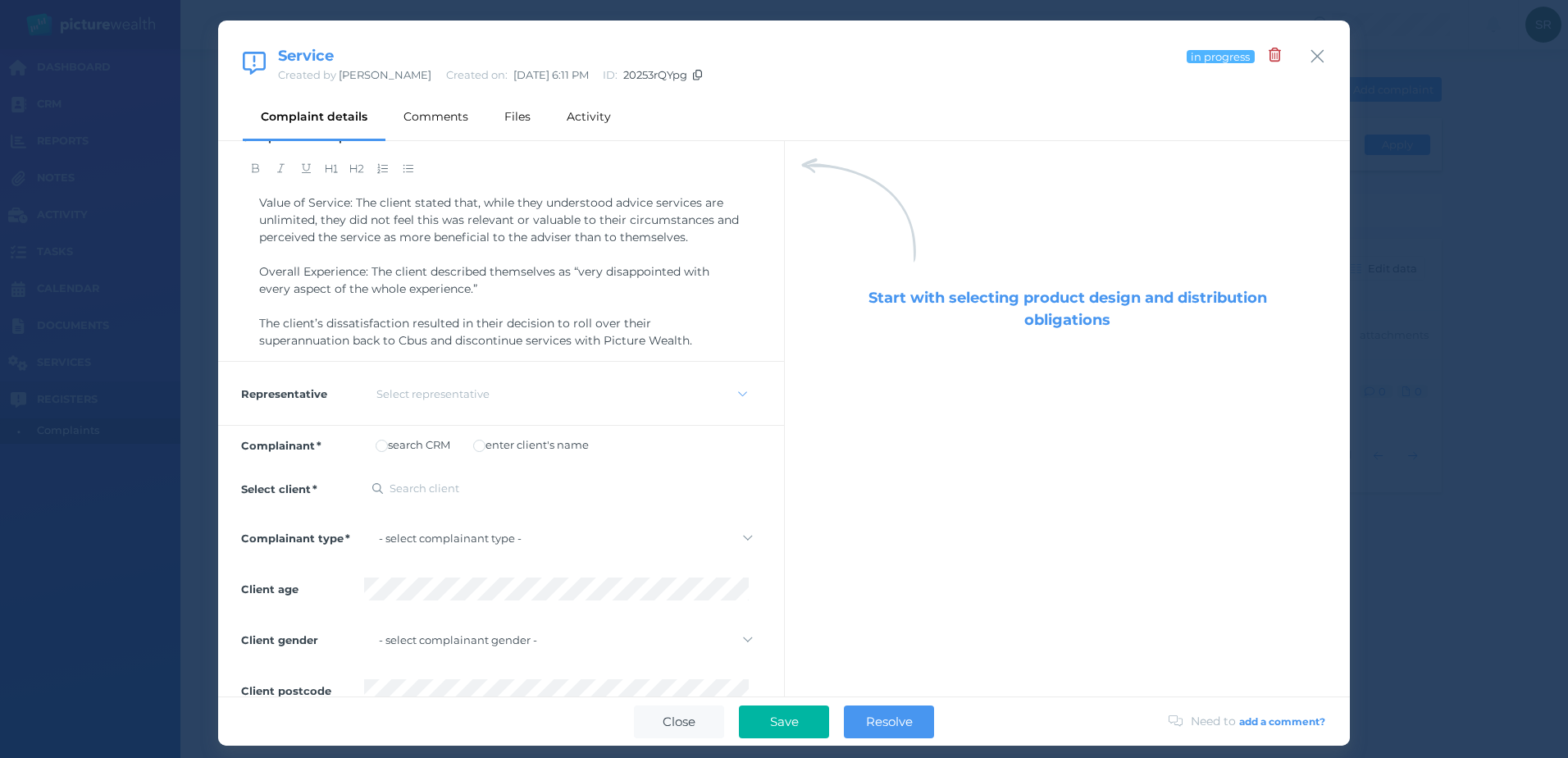
scroll to position [310, 0]
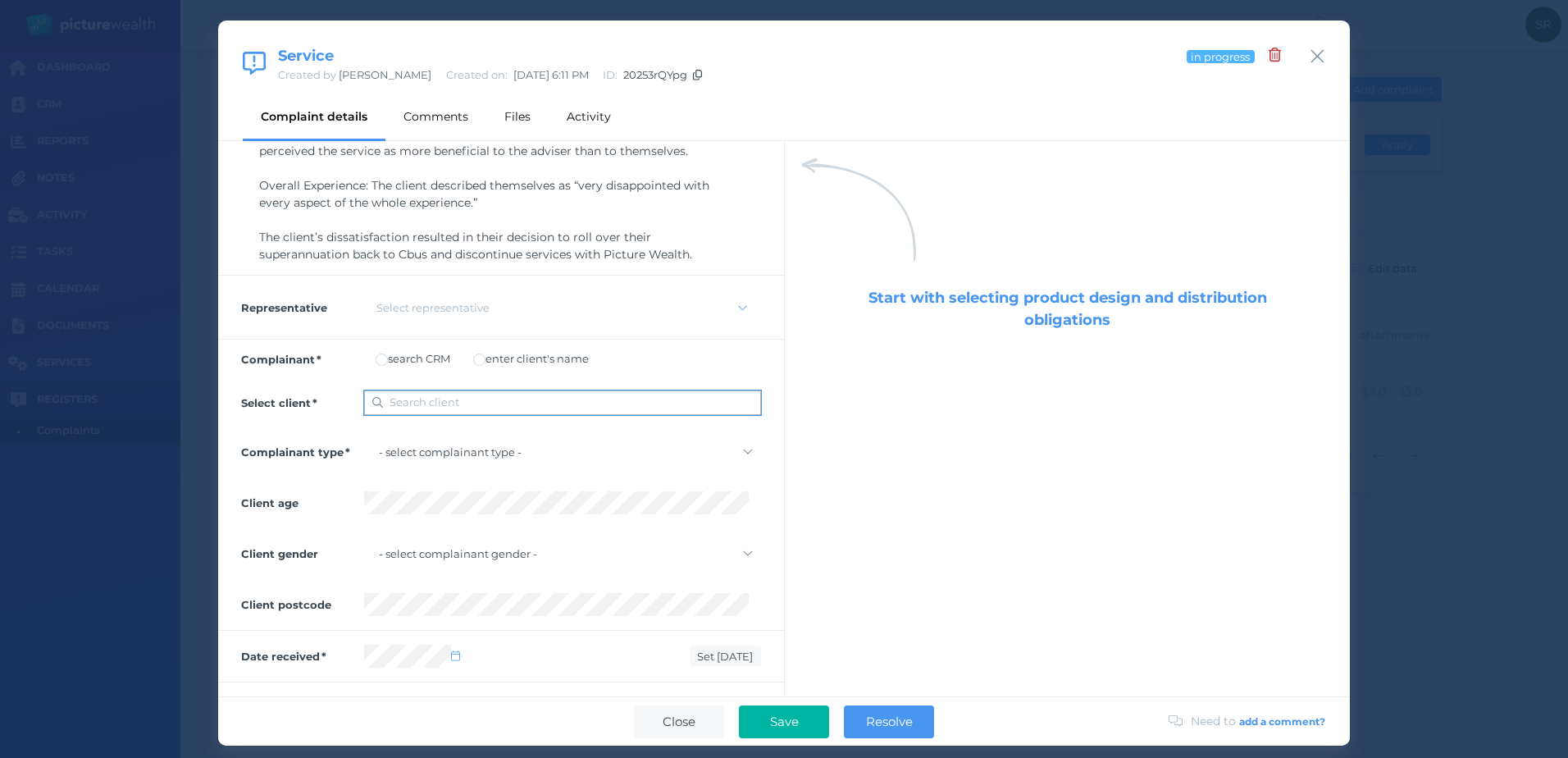
click at [417, 396] on span "Search client" at bounding box center [424, 402] width 69 height 13
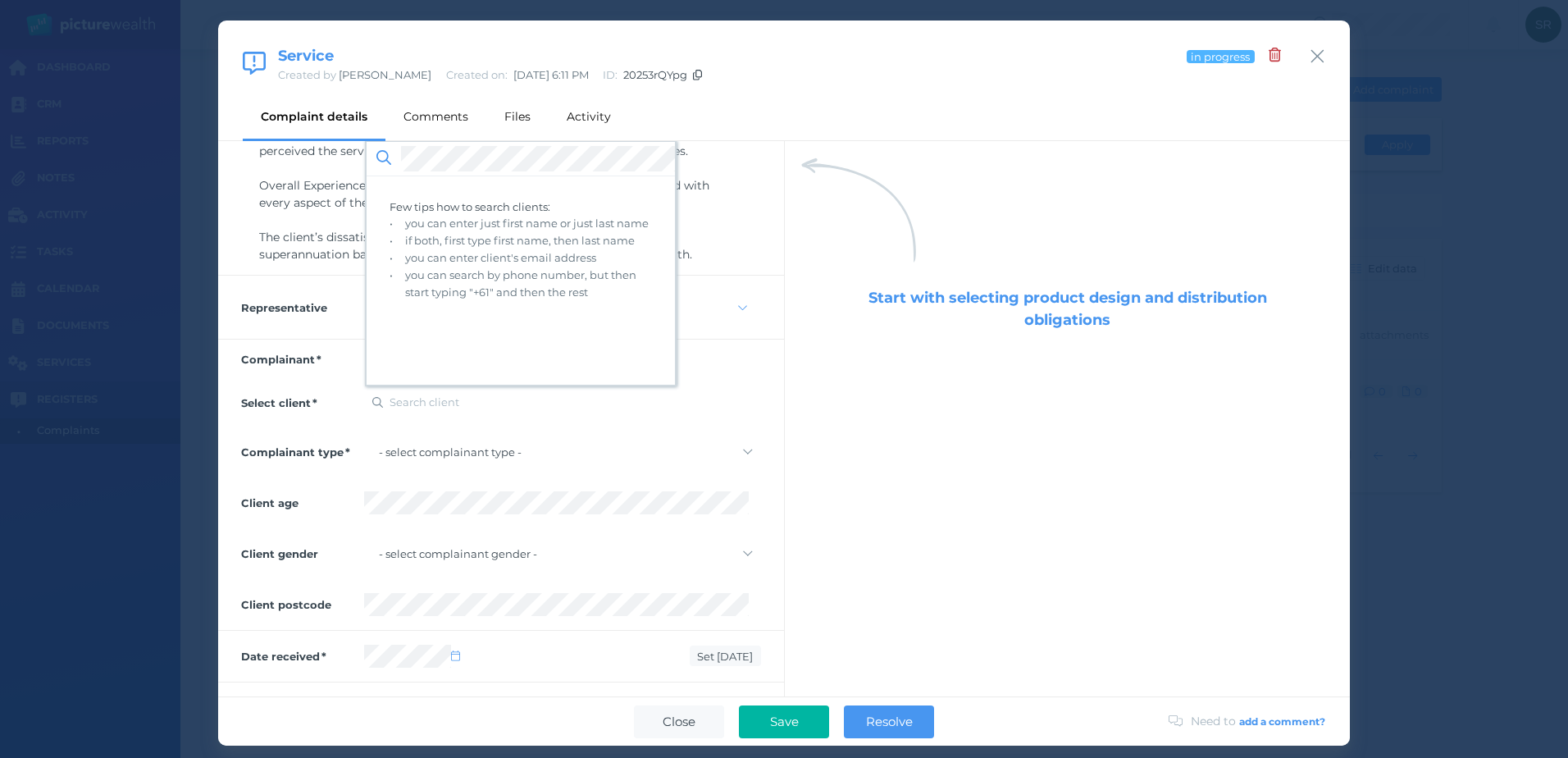
drag, startPoint x: 566, startPoint y: 427, endPoint x: 555, endPoint y: 405, distance: 24.6
click at [565, 427] on div "Complainant type - select complainant type - Individual or couple Small busines…" at bounding box center [501, 451] width 566 height 50
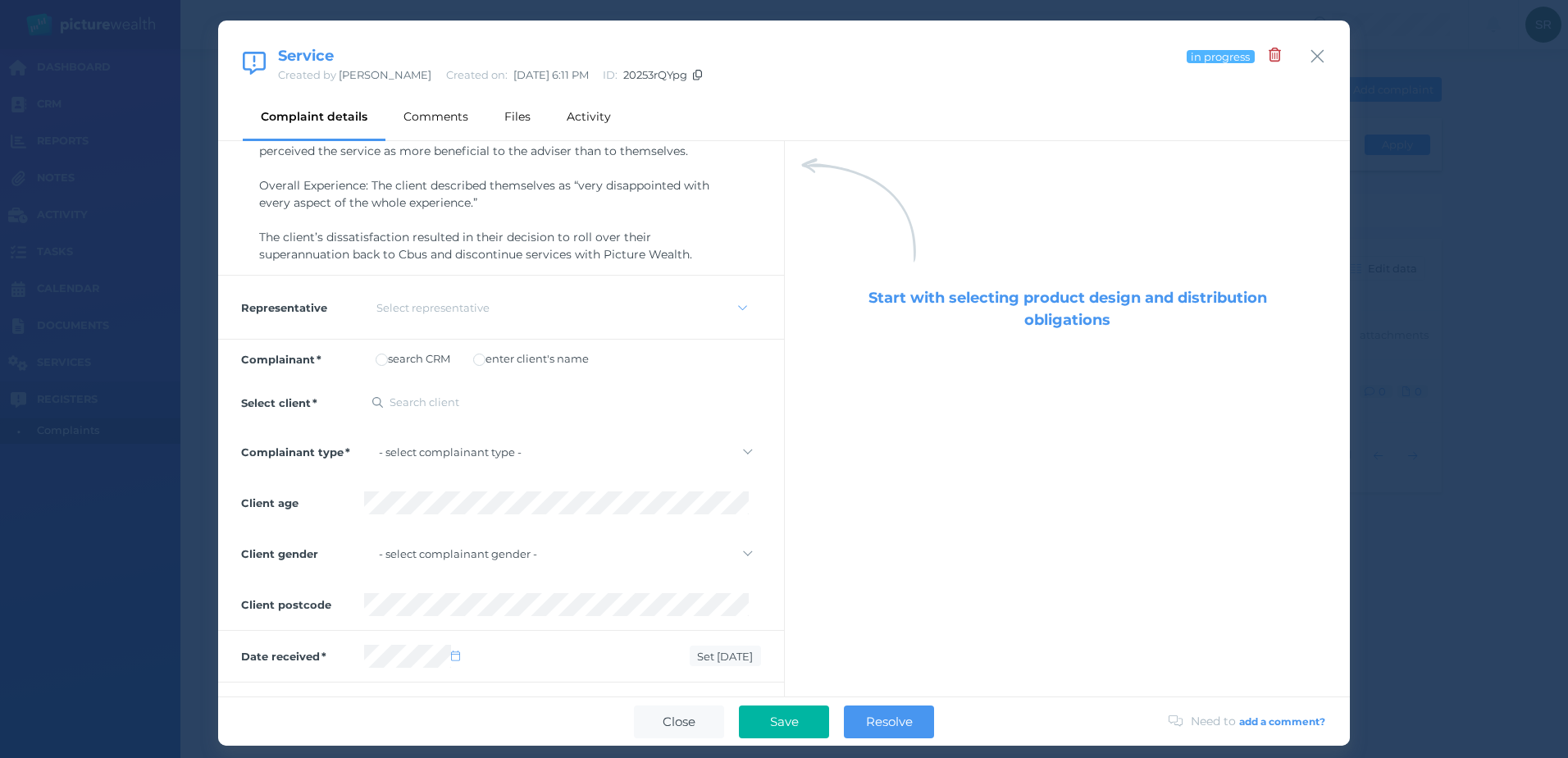
click at [535, 360] on label "enter client's name" at bounding box center [530, 358] width 115 height 13
click at [495, 457] on select "- select complainant type - Individual or couple Small business Other Unknown" at bounding box center [562, 455] width 397 height 23
select select "individual-or-couple"
click at [364, 444] on select "- select complainant type - Individual or couple Small business Other Unknown" at bounding box center [562, 455] width 397 height 23
click at [410, 552] on select "- select complainant gender - [DEMOGRAPHIC_DATA] [DEMOGRAPHIC_DATA] [DEMOGRAPHI…" at bounding box center [562, 557] width 397 height 23
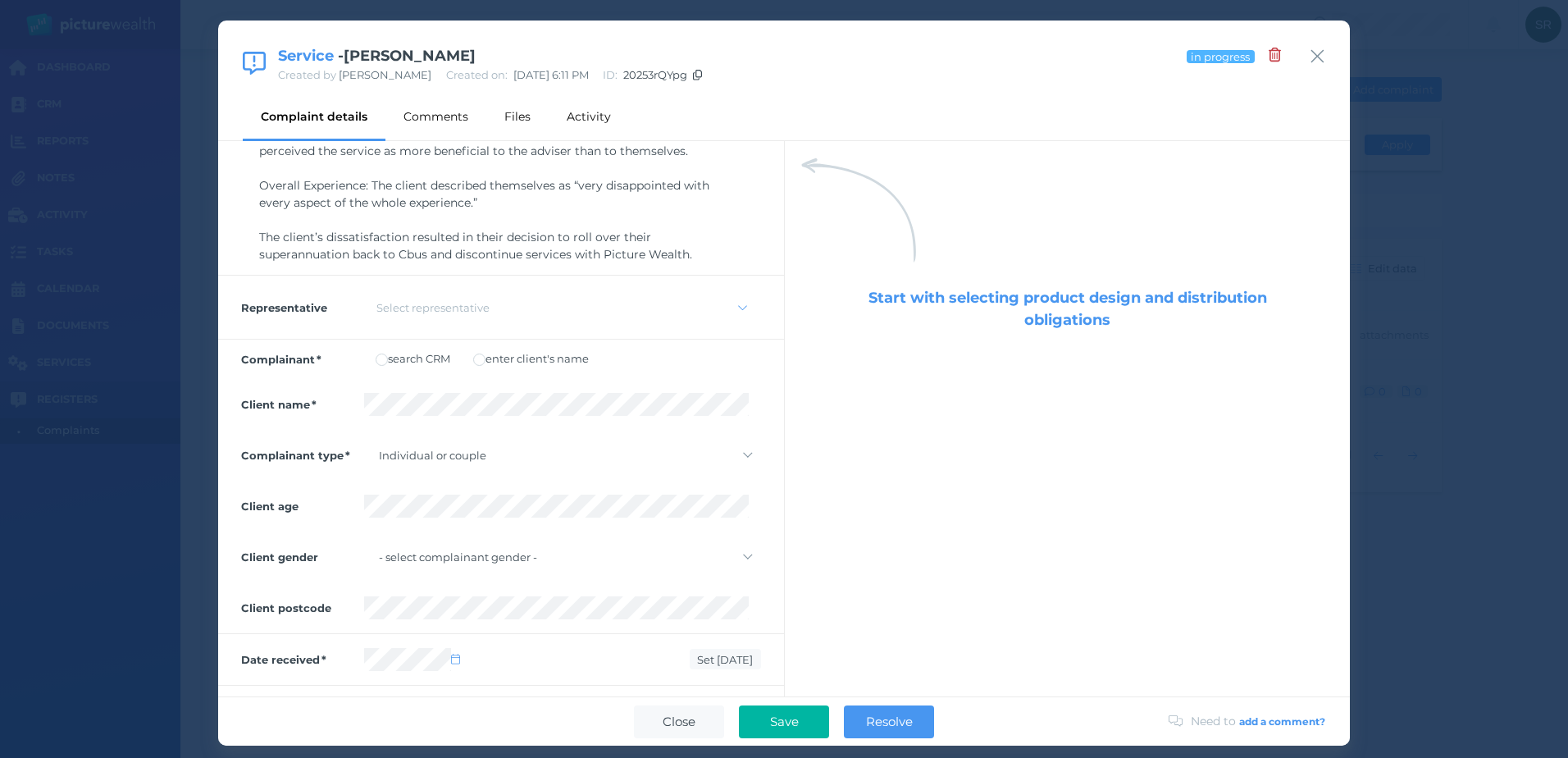
select select "[DEMOGRAPHIC_DATA]"
click at [364, 546] on select "- select complainant gender - [DEMOGRAPHIC_DATA] [DEMOGRAPHIC_DATA] [DEMOGRAPHI…" at bounding box center [562, 557] width 397 height 23
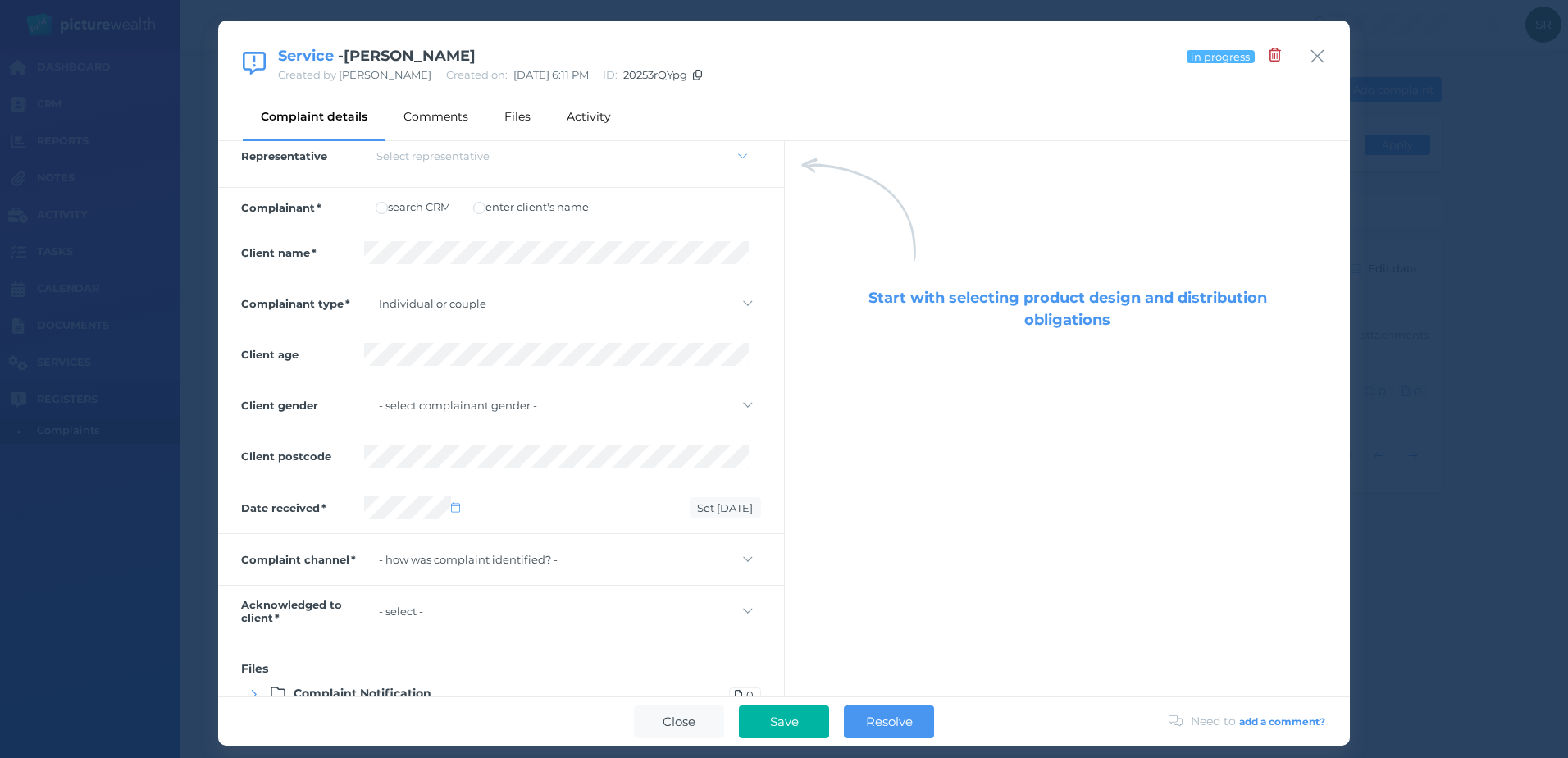
scroll to position [474, 0]
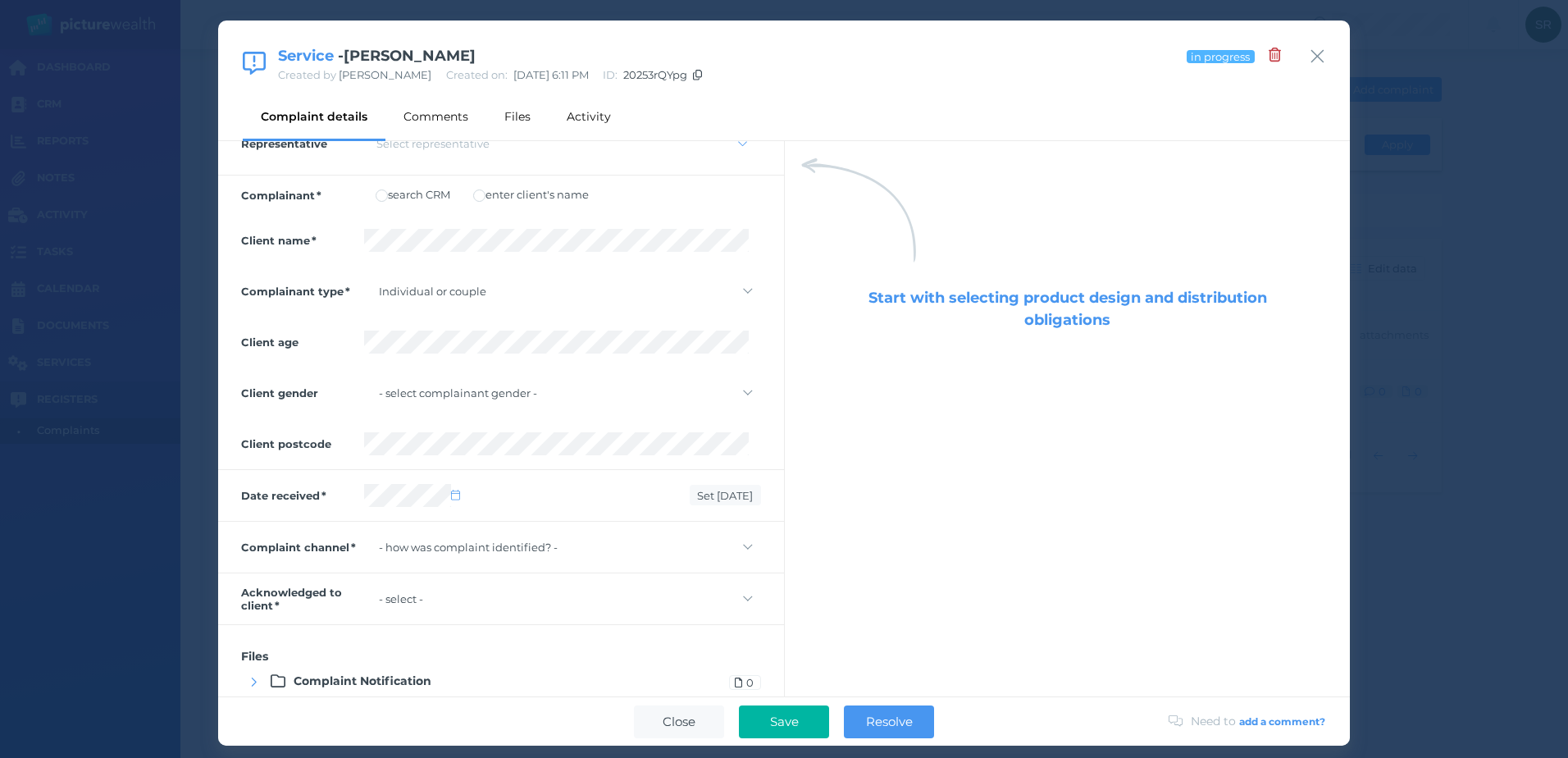
click at [415, 509] on div at bounding box center [417, 495] width 107 height 28
click at [453, 547] on select "- how was complaint identified? - Face to face Email Phone Web chat Online form…" at bounding box center [562, 547] width 397 height 23
click at [364, 535] on select "- how was complaint identified? - Face to face Email Phone Web chat Online form…" at bounding box center [562, 547] width 397 height 23
click at [431, 585] on div "- select - not yet via phone in person via email via social media other" at bounding box center [562, 598] width 397 height 28
click at [432, 589] on select "- select - not yet via phone in person via email via social media other" at bounding box center [562, 599] width 397 height 23
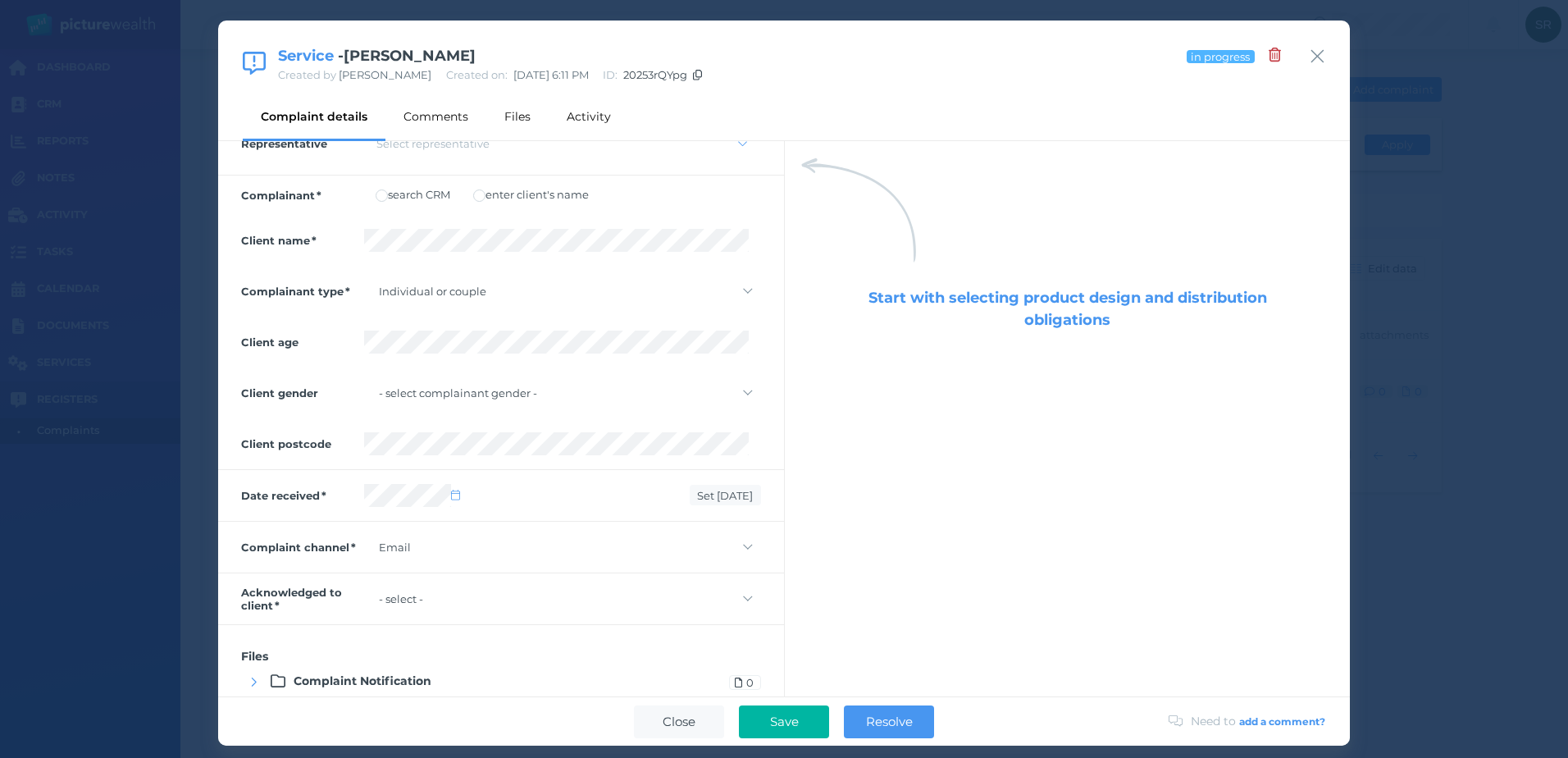
click at [475, 546] on select "- how was complaint identified? - Face to face Email Phone Web chat Online form…" at bounding box center [562, 547] width 397 height 23
select select "phone"
click at [364, 535] on select "- how was complaint identified? - Face to face Email Phone Web chat Online form…" at bounding box center [562, 547] width 397 height 23
click at [466, 562] on div "Complaint channel - how was complaint identified? - Face to face Email Phone We…" at bounding box center [501, 547] width 566 height 50
click at [449, 594] on select "- select - not yet via phone in person via email via social media other" at bounding box center [562, 599] width 397 height 23
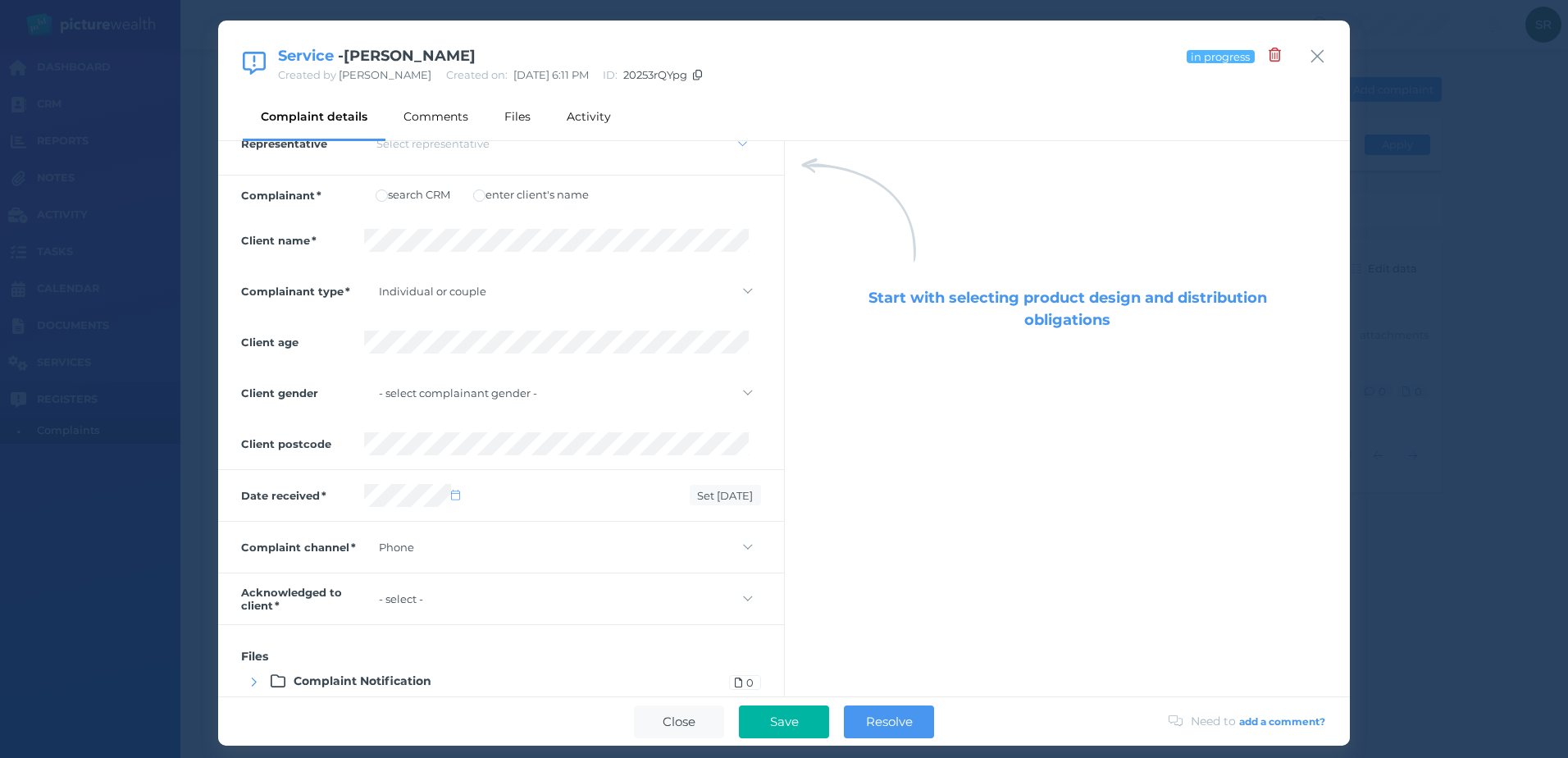
select select "via-phone"
click at [364, 588] on select "- select - not yet via phone in person via email via social media other" at bounding box center [562, 599] width 397 height 23
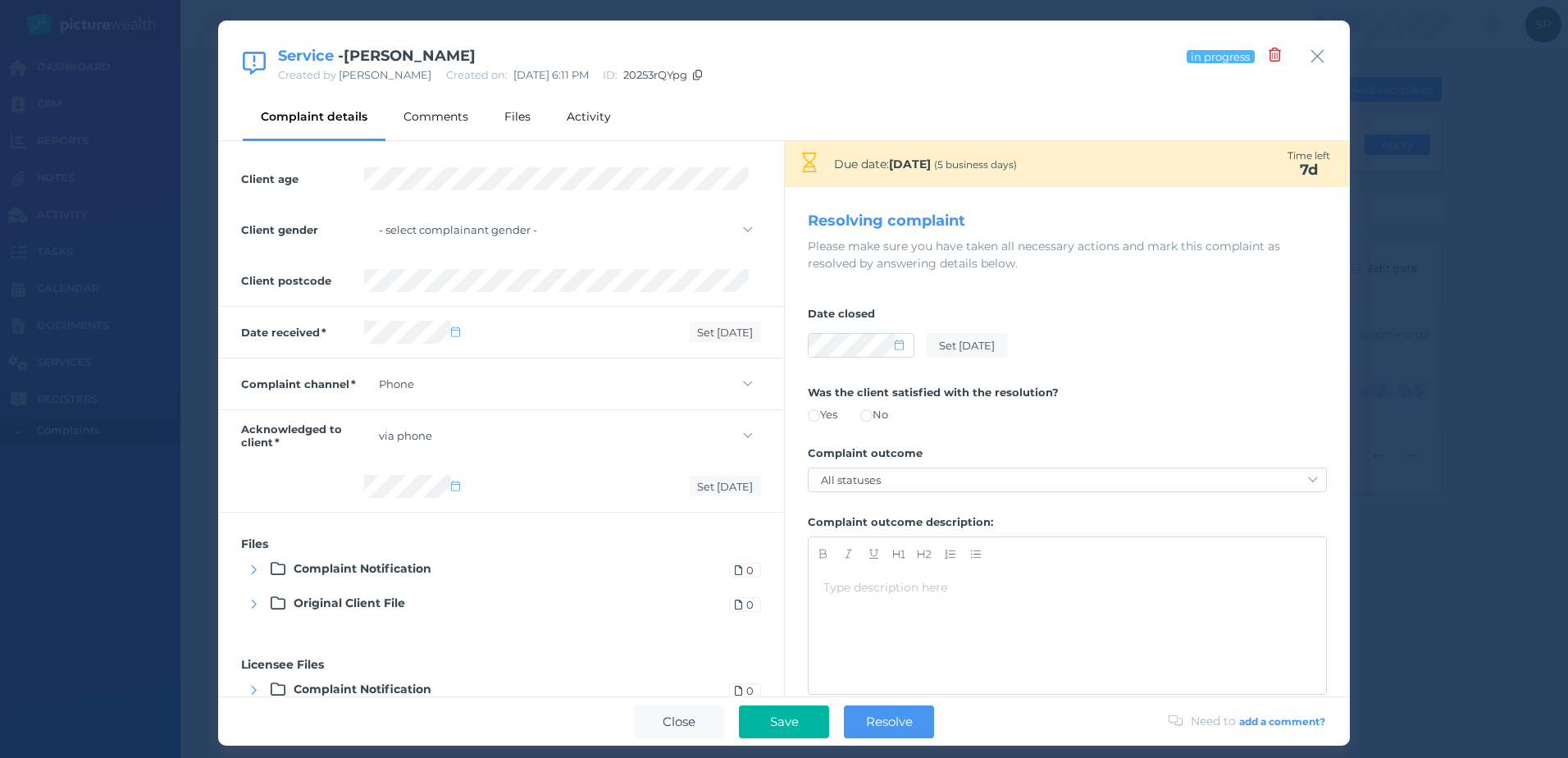
scroll to position [638, 0]
click at [450, 482] on div at bounding box center [417, 486] width 107 height 23
click at [453, 489] on icon at bounding box center [455, 485] width 9 height 10
select select "7"
click at [406, 617] on button "12" at bounding box center [422, 624] width 34 height 23
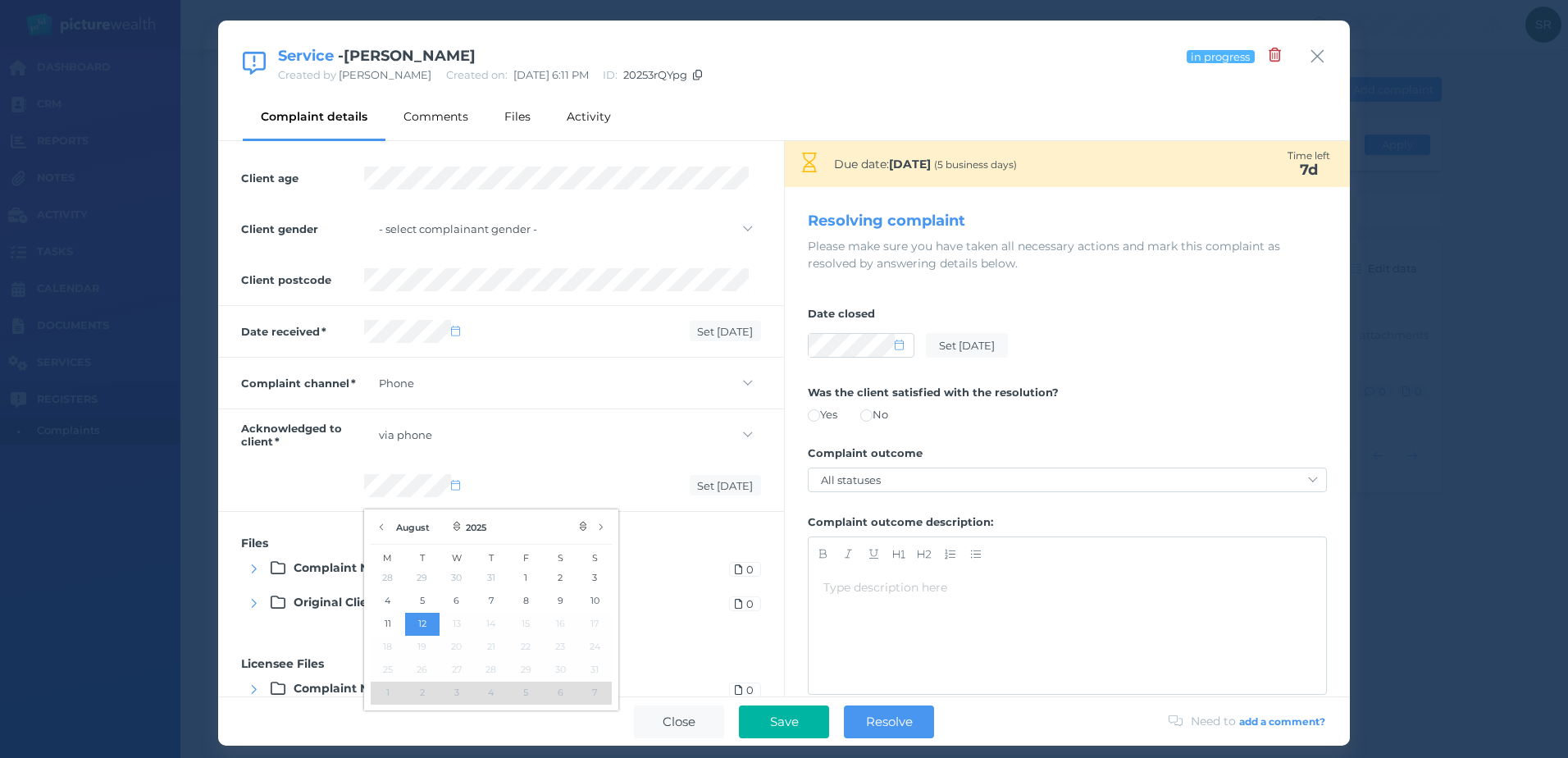
click at [585, 519] on div "Files Complaint Notification 0 Original Client File 0" at bounding box center [501, 571] width 566 height 121
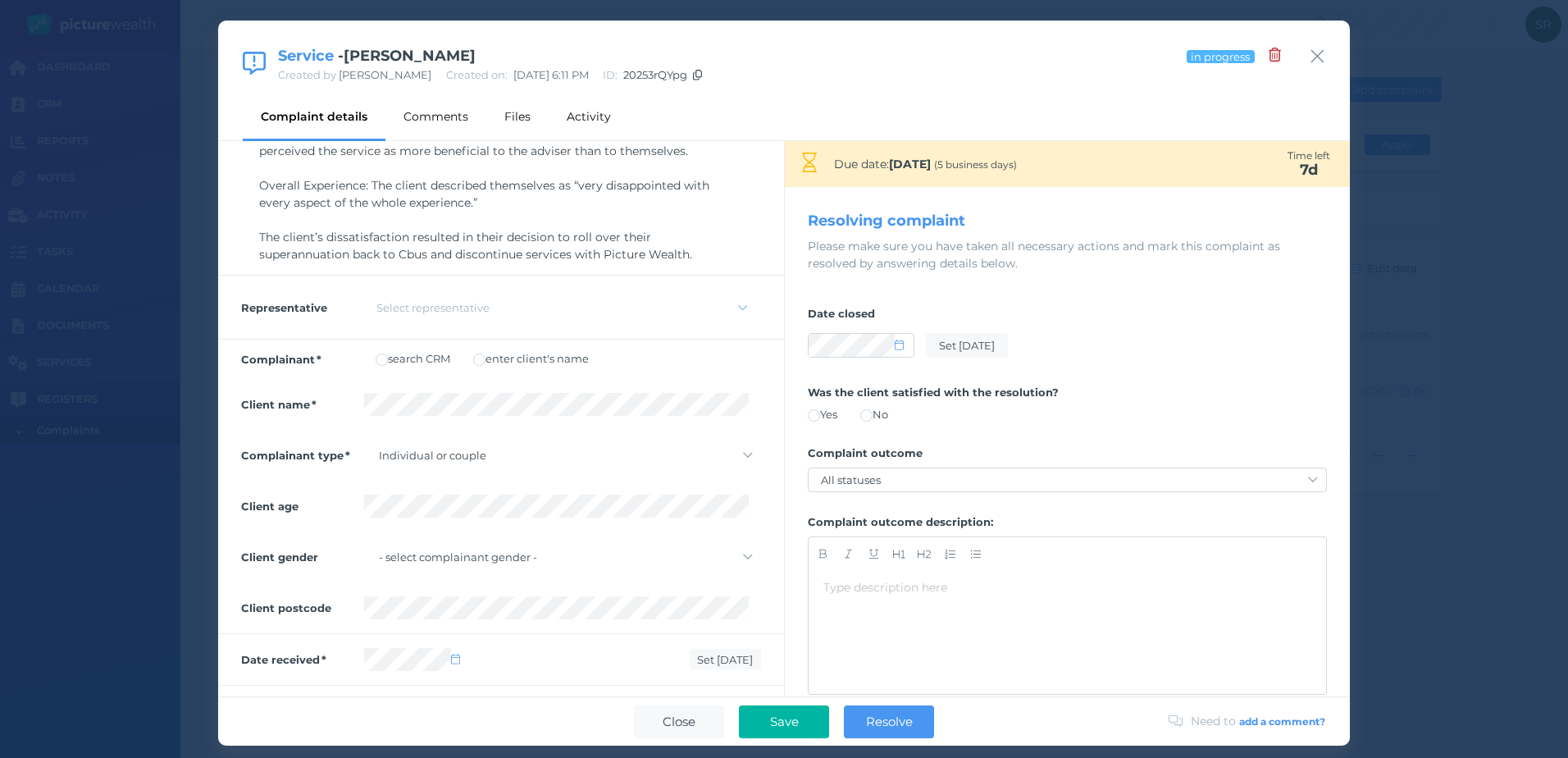
scroll to position [64, 0]
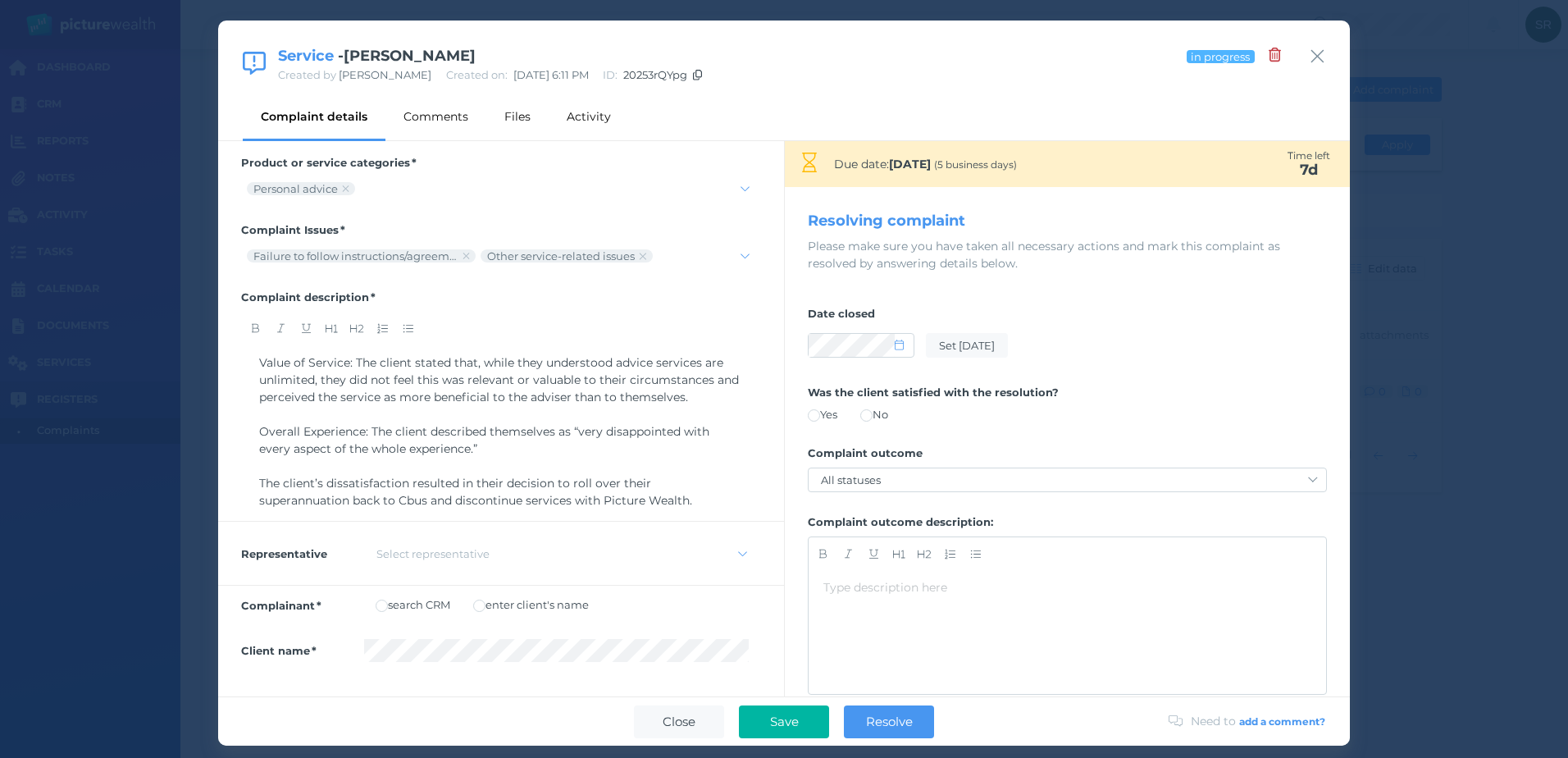
drag, startPoint x: 794, startPoint y: 725, endPoint x: 701, endPoint y: 417, distance: 321.7
click at [794, 725] on span "Save" at bounding box center [784, 721] width 45 height 15
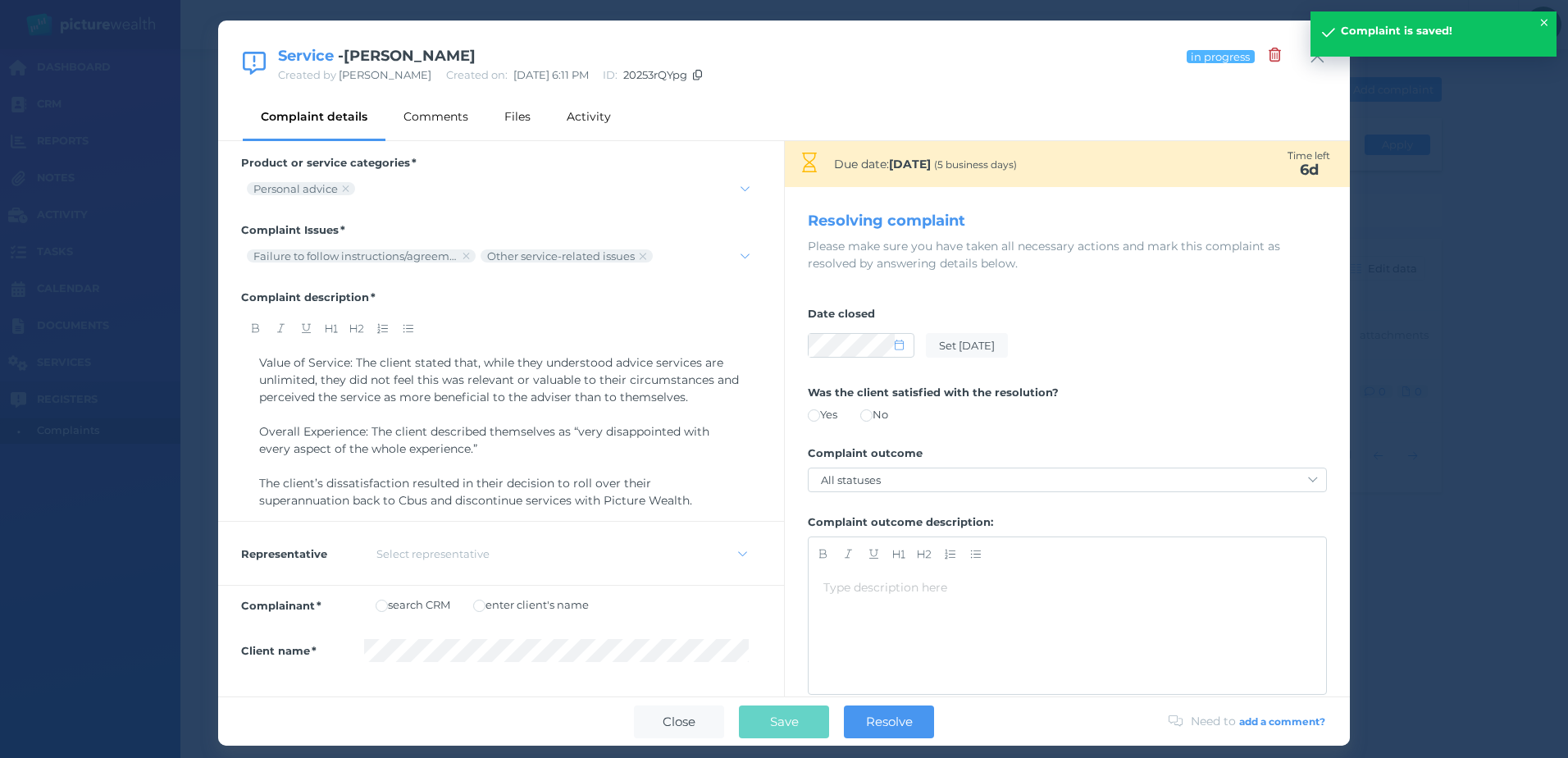
click at [1316, 58] on icon "button" at bounding box center [1318, 57] width 13 height 13
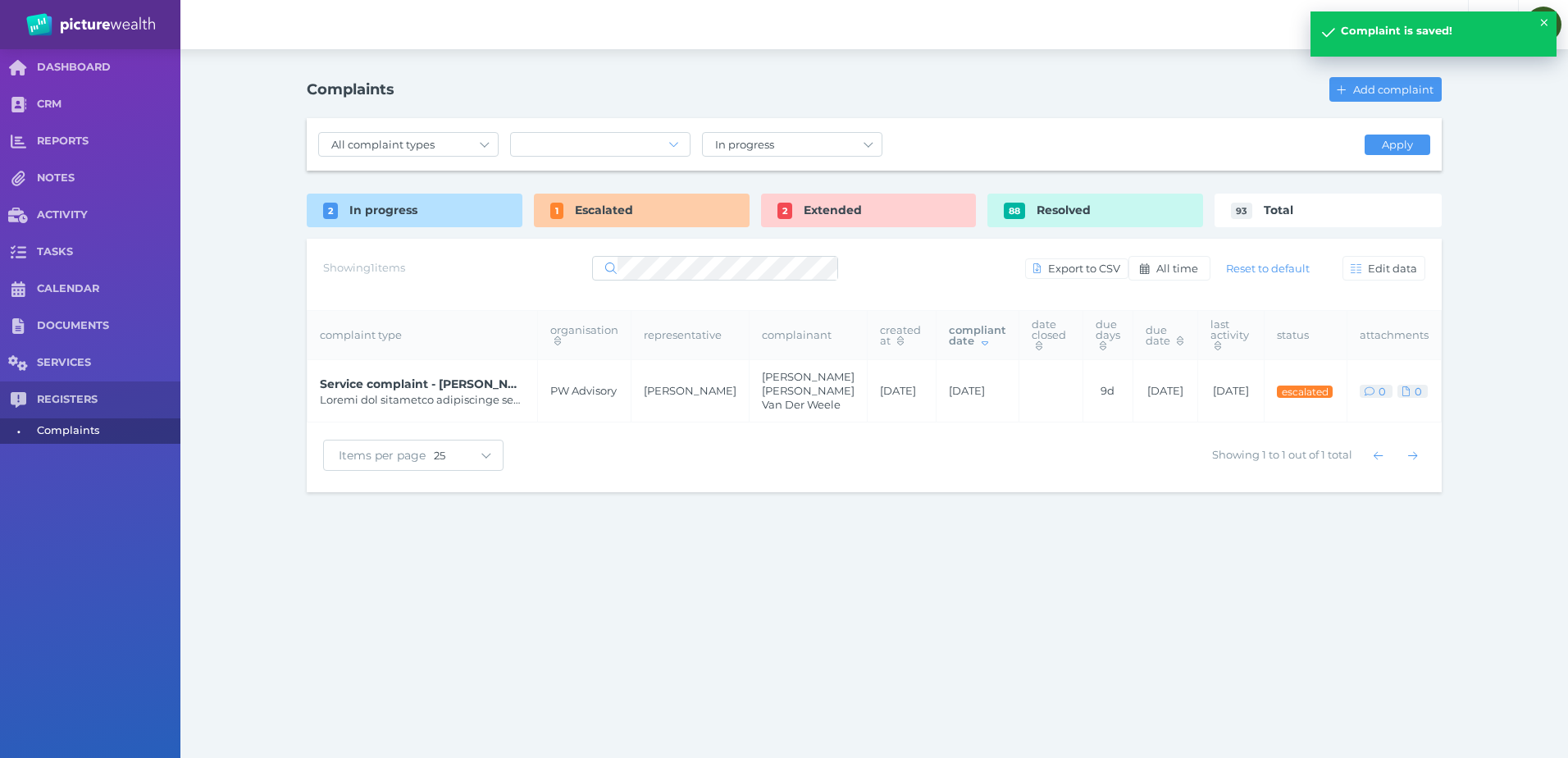
click at [482, 211] on div "In progress" at bounding box center [414, 209] width 216 height 33
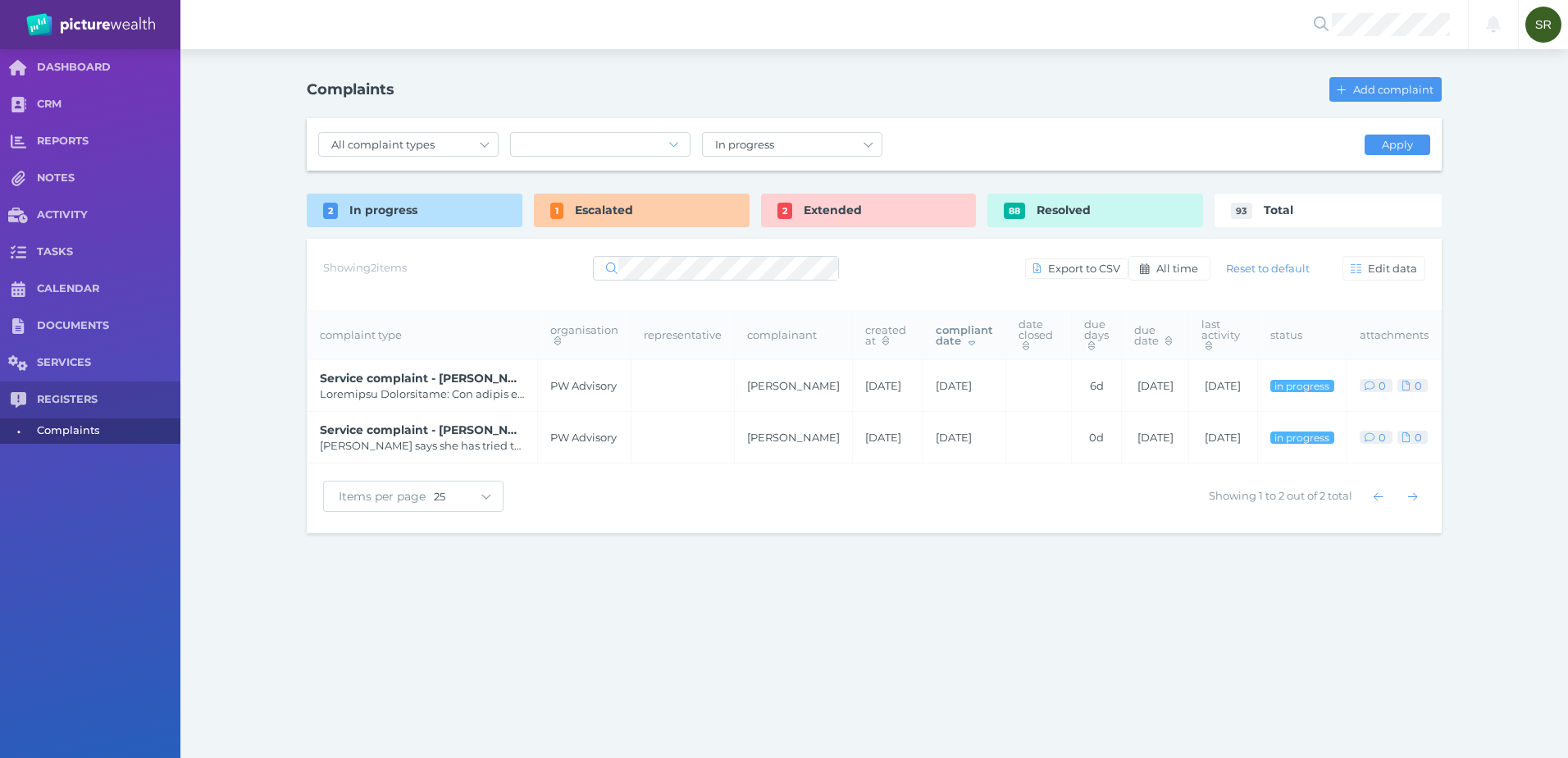
click at [452, 384] on span "Service complaint - [PERSON_NAME]" at bounding box center [422, 378] width 205 height 17
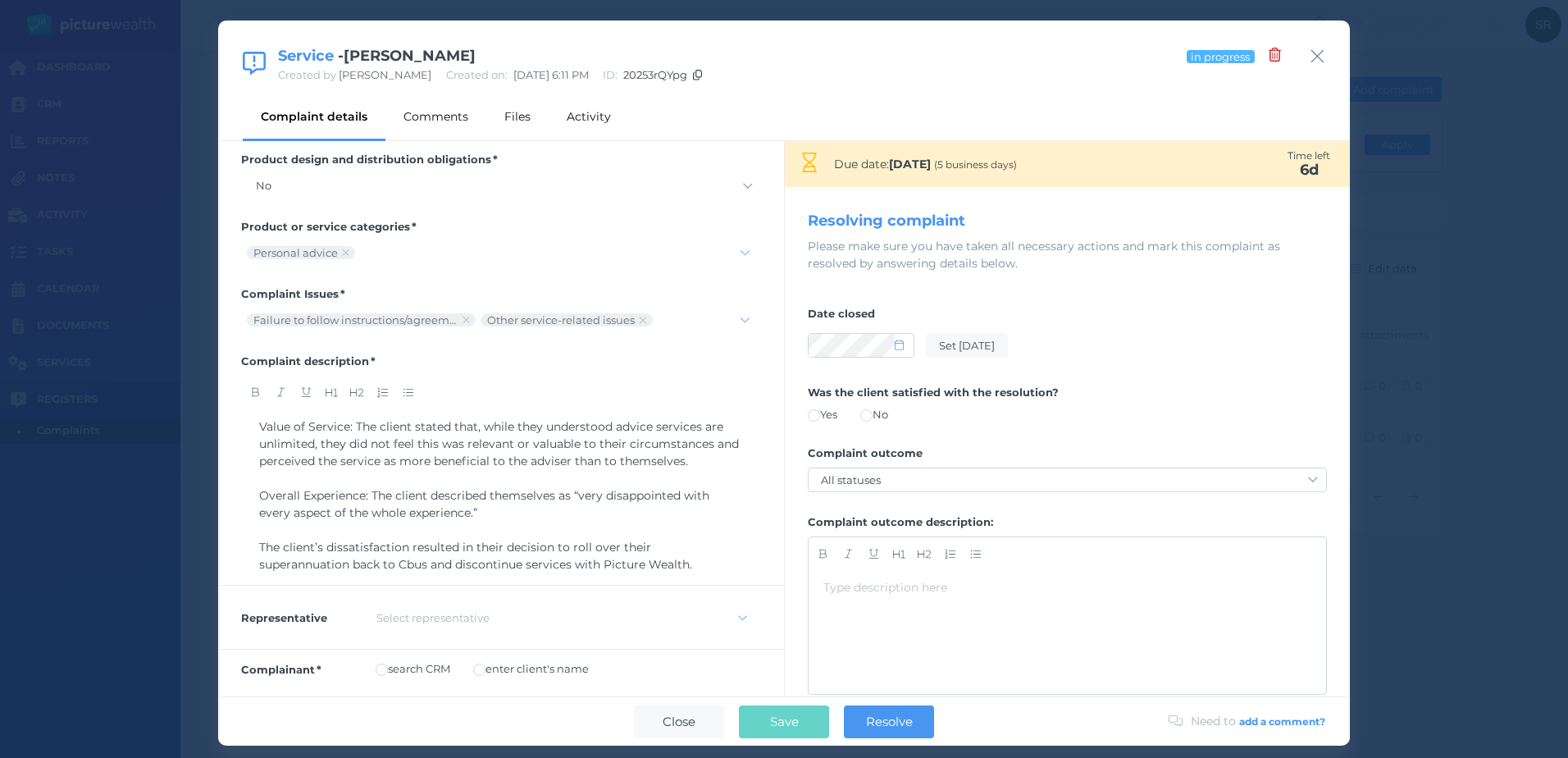
click at [1315, 50] on icon "button" at bounding box center [1317, 56] width 15 height 21
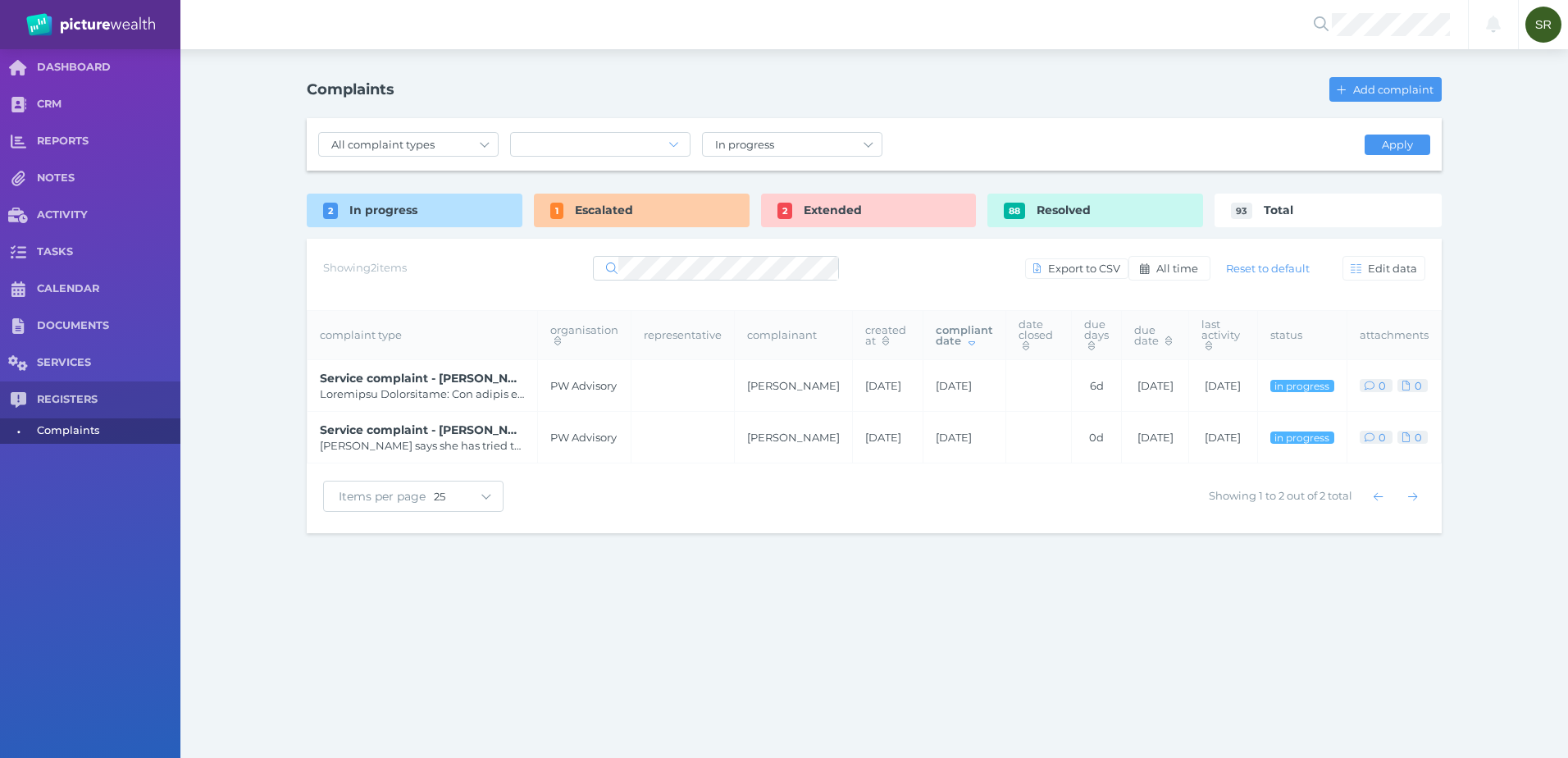
click at [439, 387] on span "Service complaint - [PERSON_NAME]" at bounding box center [422, 378] width 205 height 17
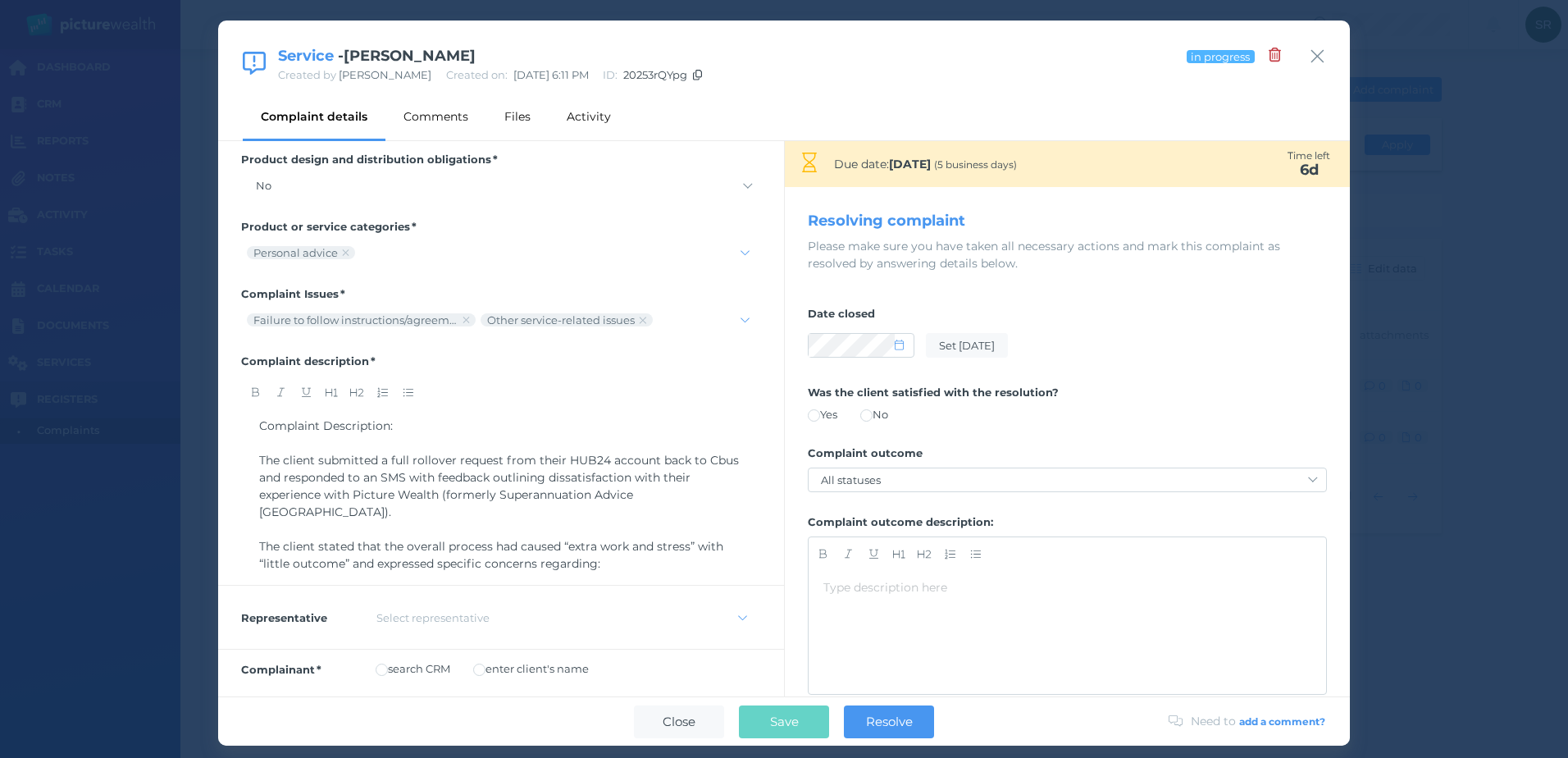
click at [702, 74] on icon at bounding box center [697, 74] width 9 height 10
click at [1320, 59] on icon "button" at bounding box center [1318, 57] width 13 height 13
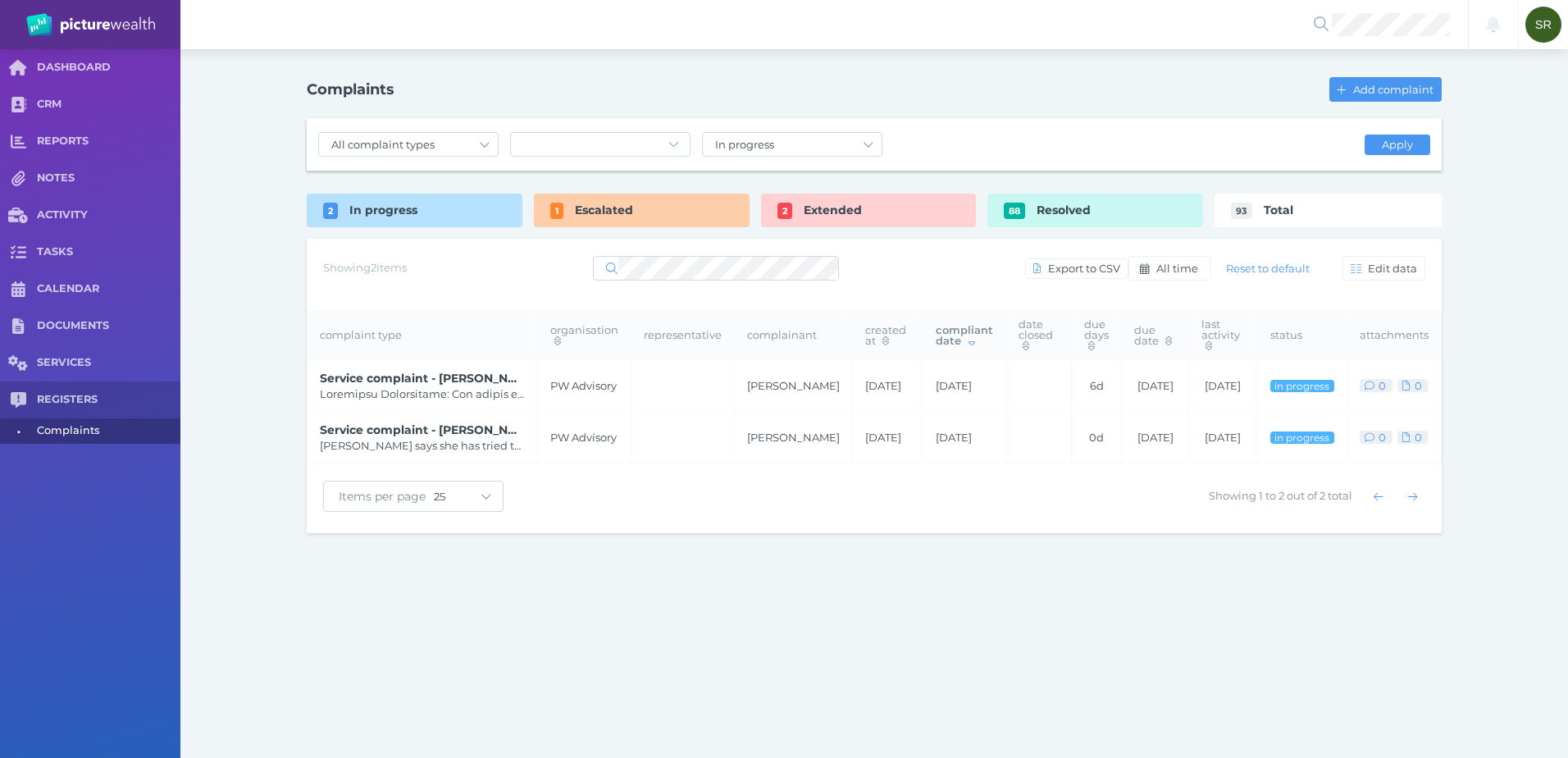
click at [286, 204] on div "Complaints Add complaint All complaint types Service complaint Product complain…" at bounding box center [874, 303] width 1181 height 507
click at [578, 201] on div "Escalated" at bounding box center [642, 209] width 216 height 33
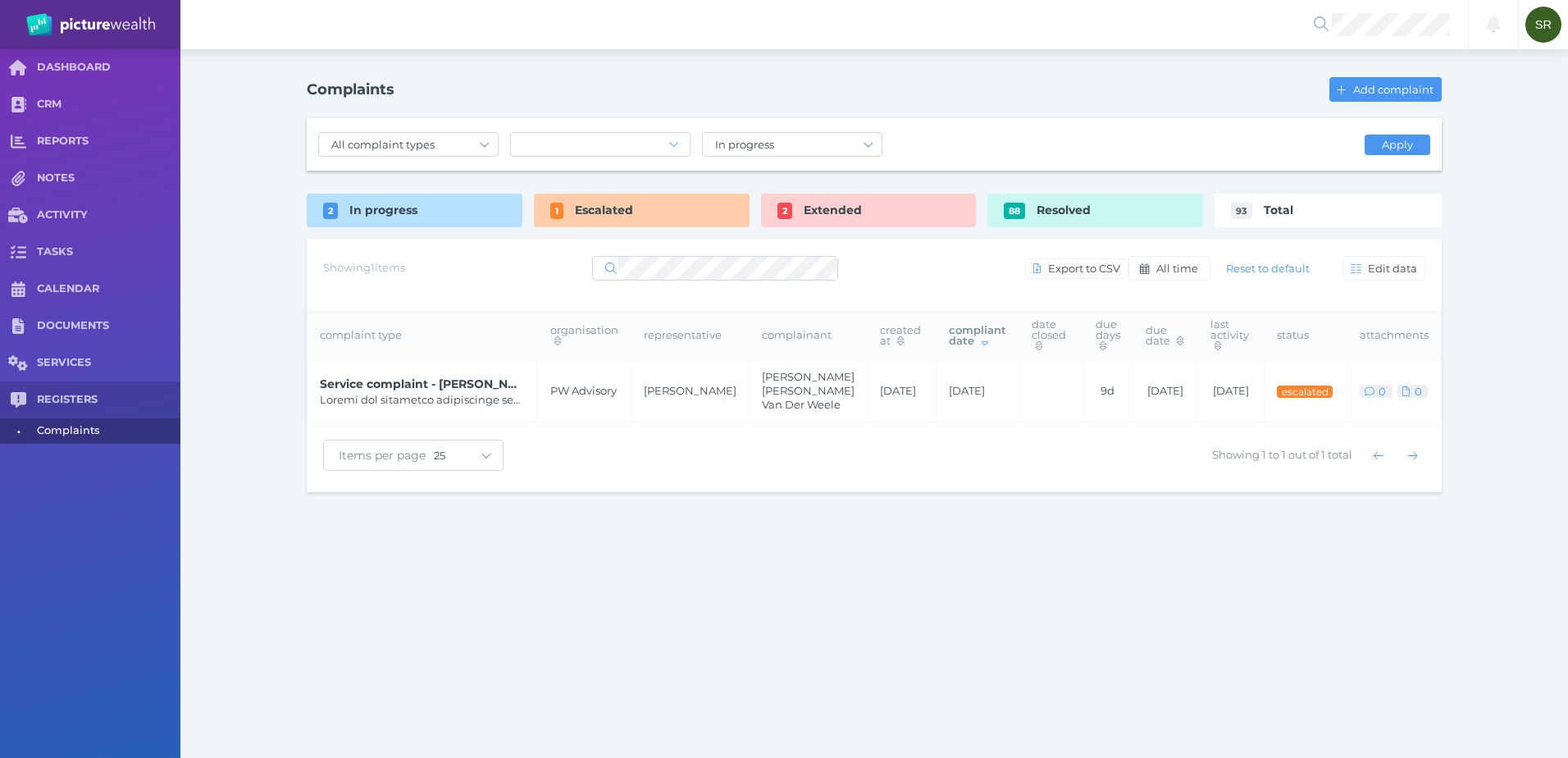
click at [806, 213] on span "Extended" at bounding box center [832, 210] width 58 height 15
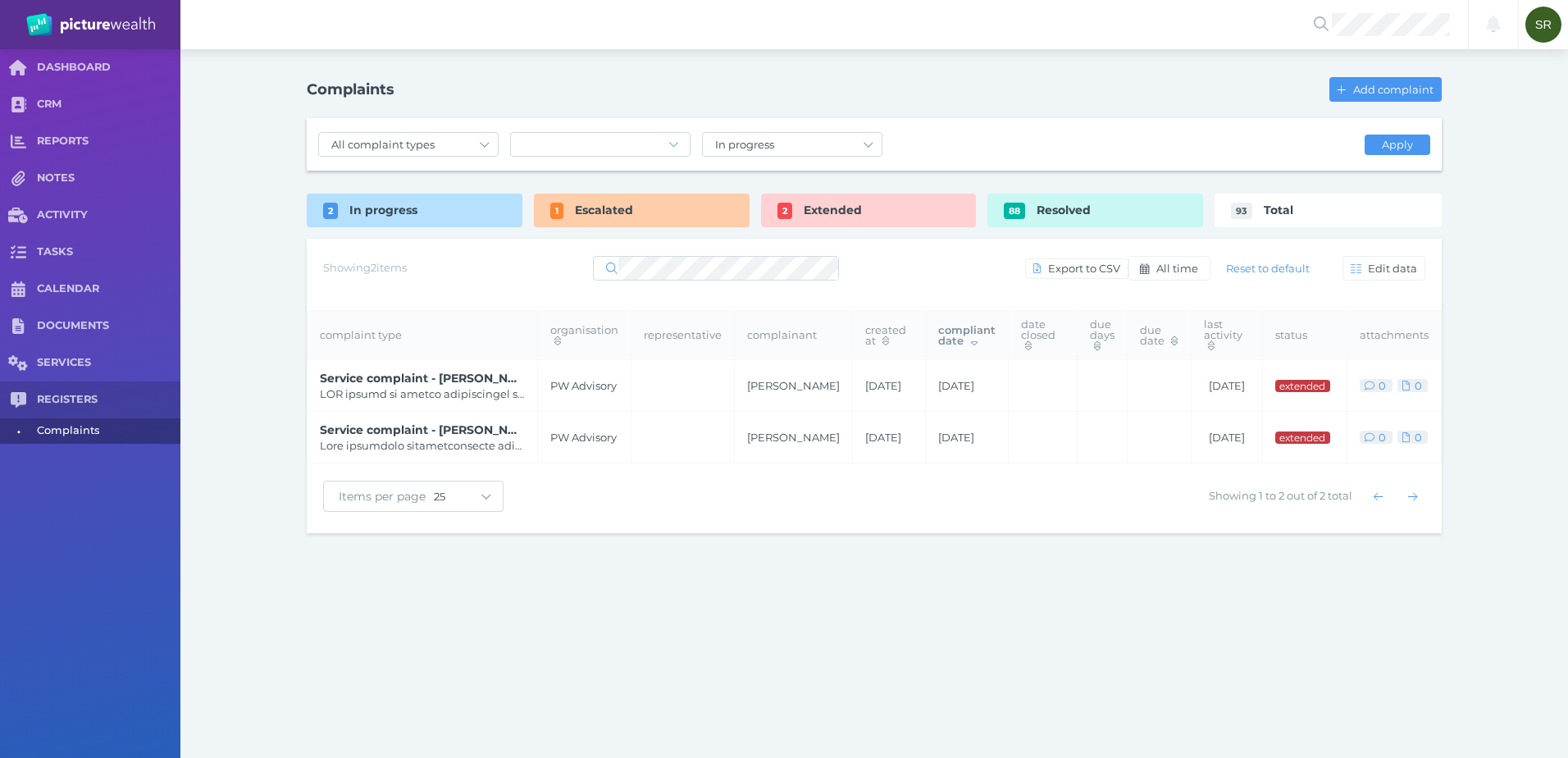
click at [694, 388] on td at bounding box center [683, 386] width 104 height 51
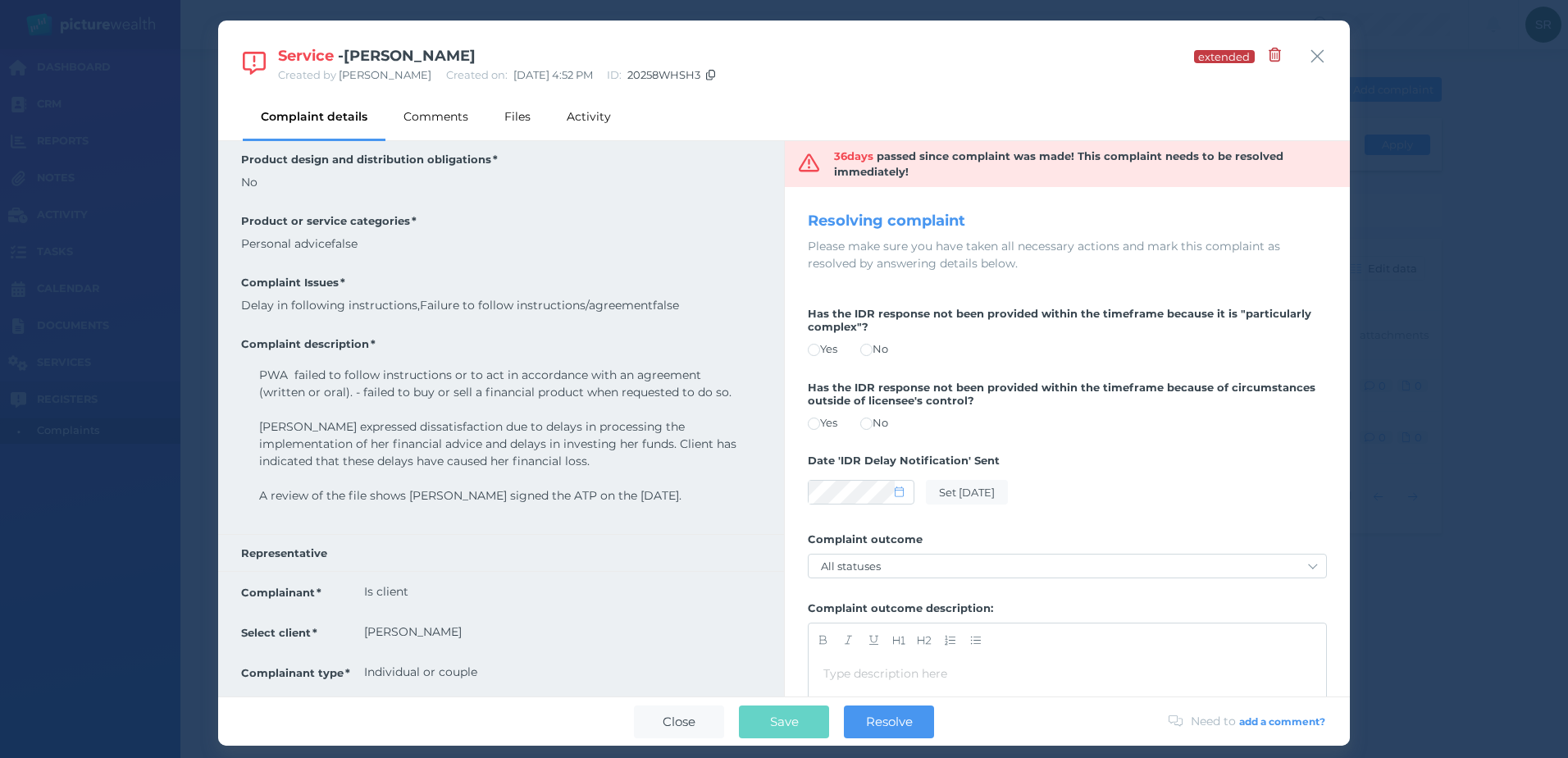
click at [816, 347] on span at bounding box center [813, 349] width 12 height 12
click at [819, 423] on span at bounding box center [813, 423] width 12 height 12
select select "7"
select select "2025"
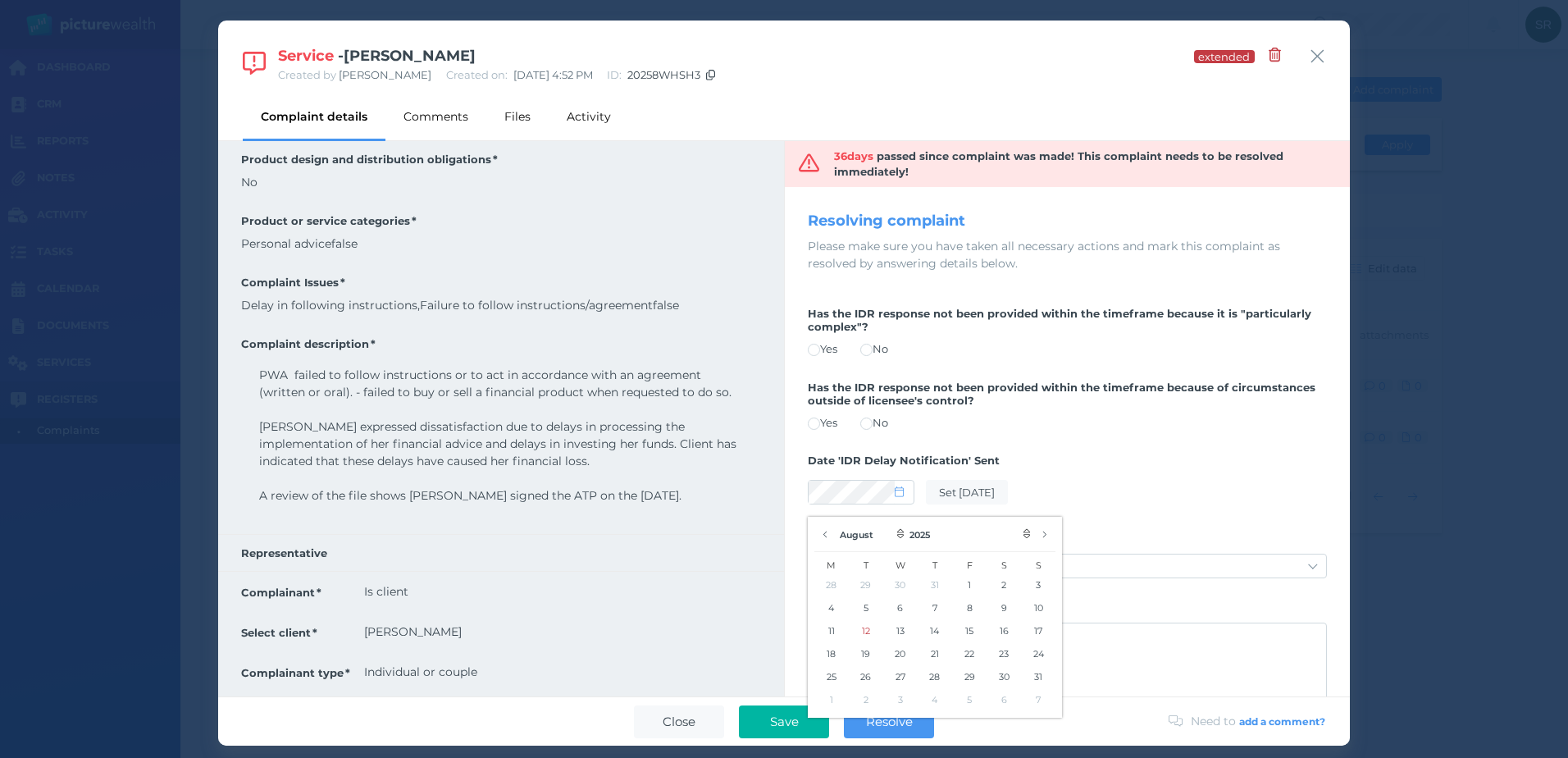
drag, startPoint x: 979, startPoint y: 422, endPoint x: 972, endPoint y: 434, distance: 13.9
click at [980, 422] on div "Yes No" at bounding box center [1066, 423] width 519 height 16
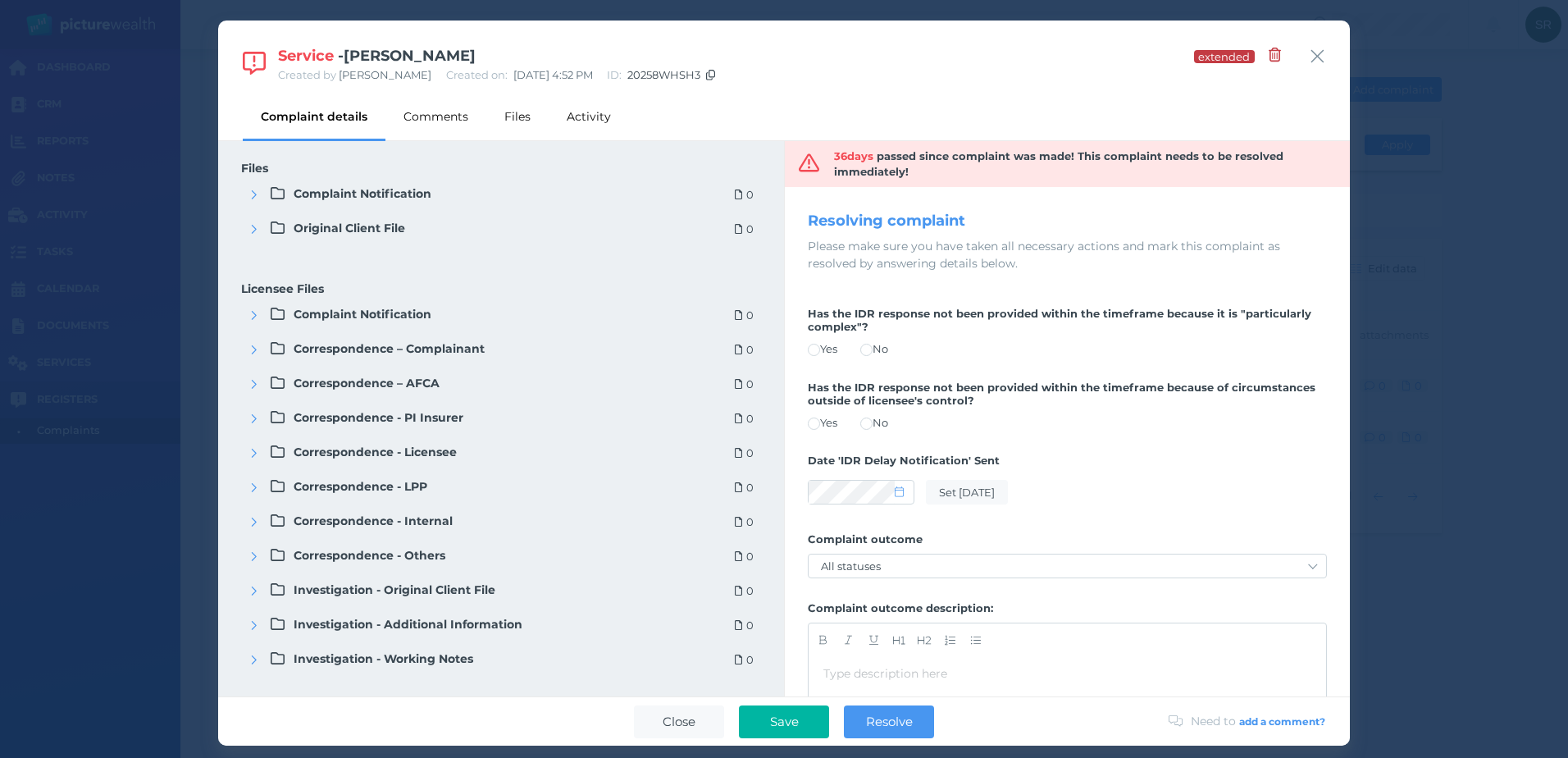
scroll to position [848, 0]
click at [1311, 55] on icon "button" at bounding box center [1317, 56] width 15 height 21
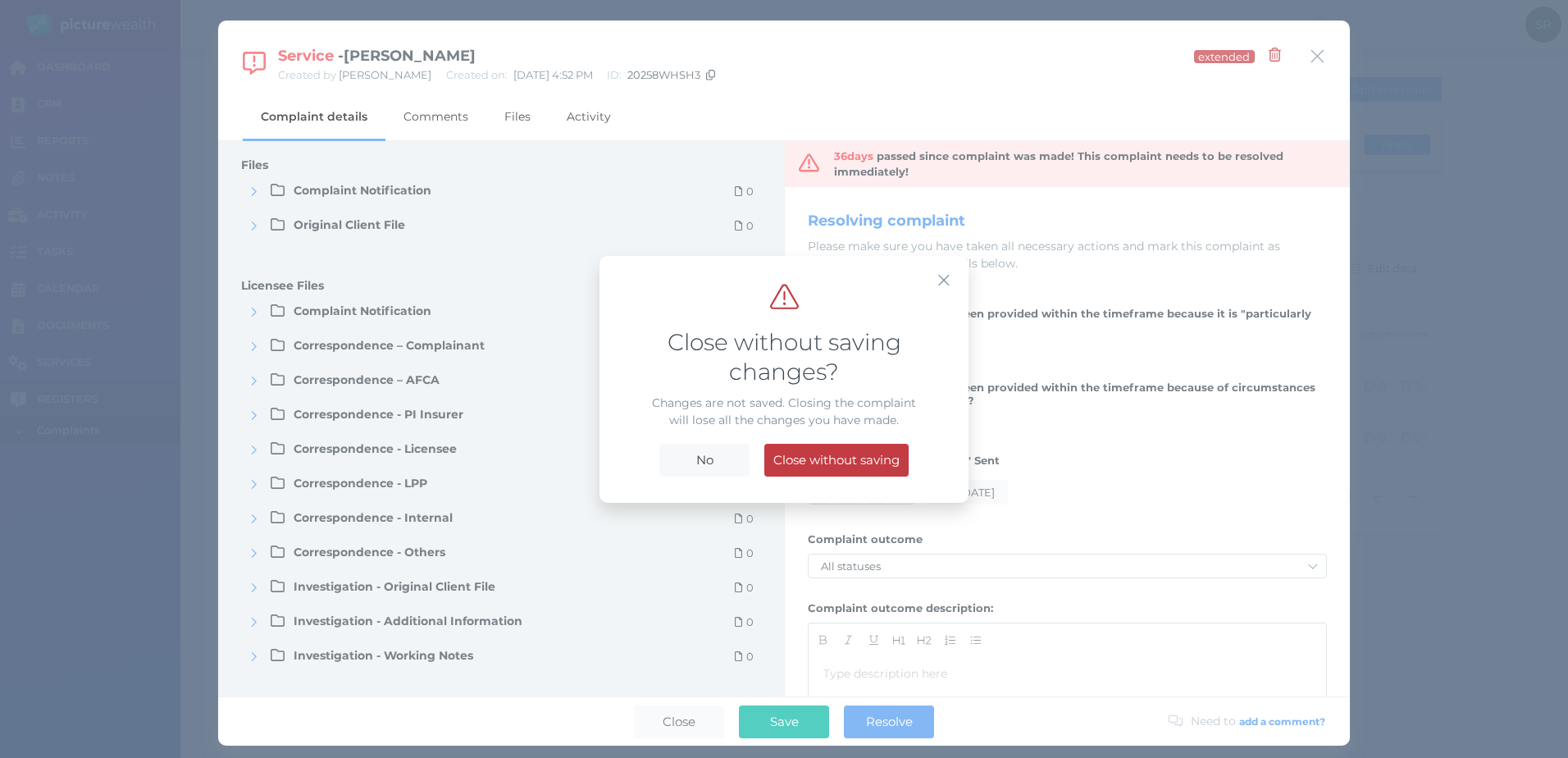
click at [946, 279] on icon "button" at bounding box center [943, 280] width 13 height 17
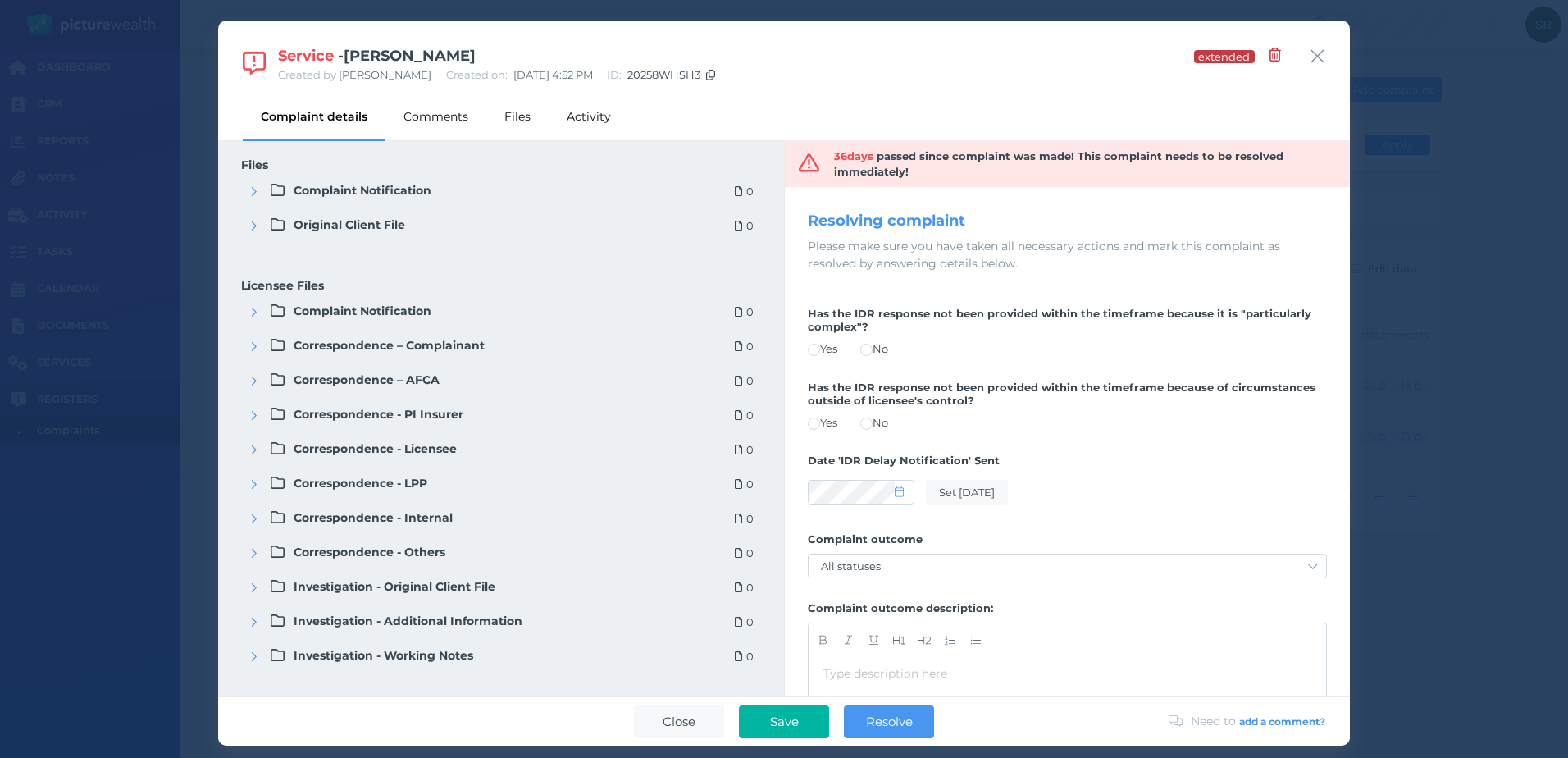
click at [750, 716] on button "Save" at bounding box center [784, 722] width 90 height 32
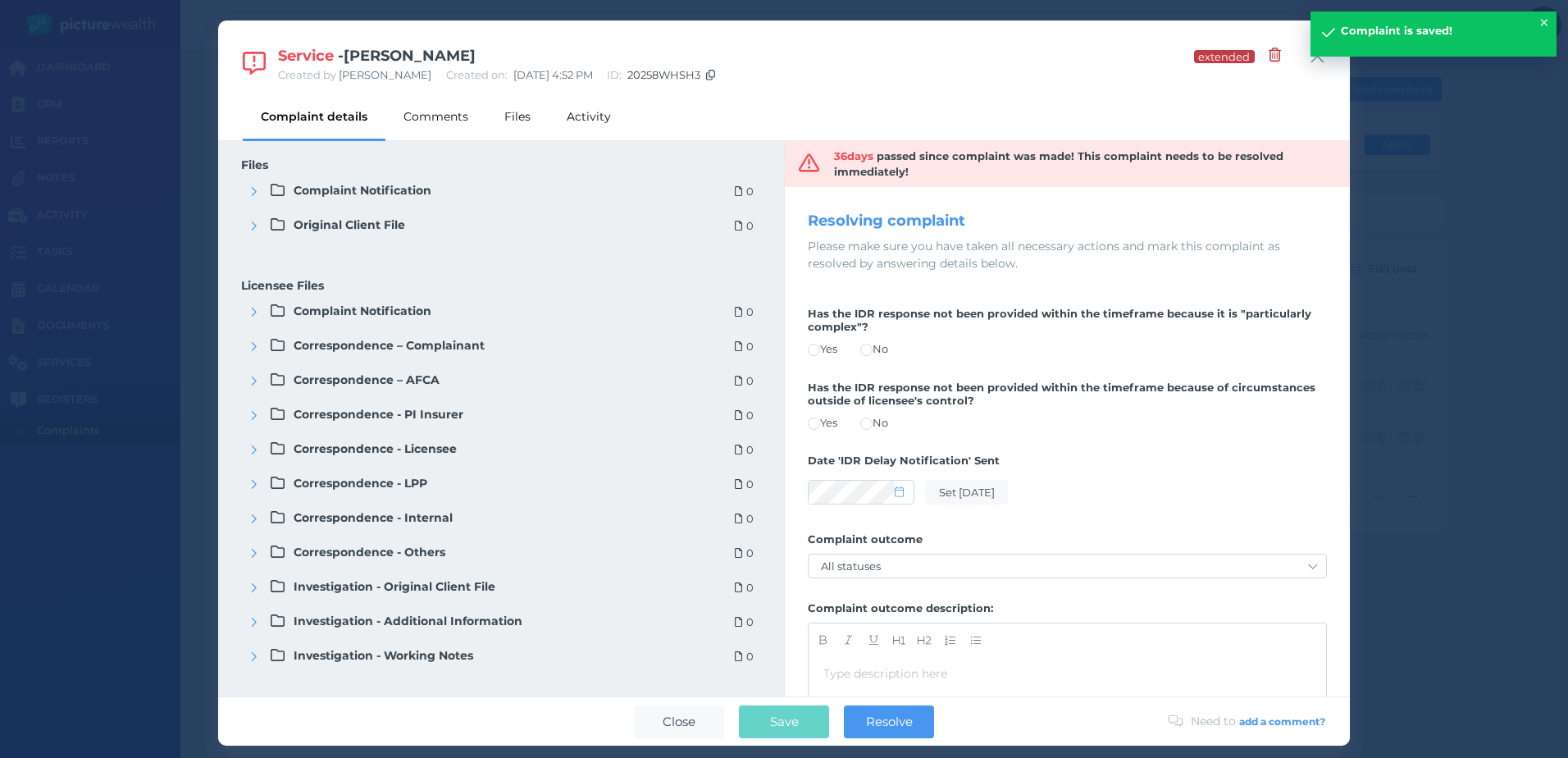
click at [1313, 59] on icon "button" at bounding box center [1317, 56] width 15 height 21
